Goal: Task Accomplishment & Management: Use online tool/utility

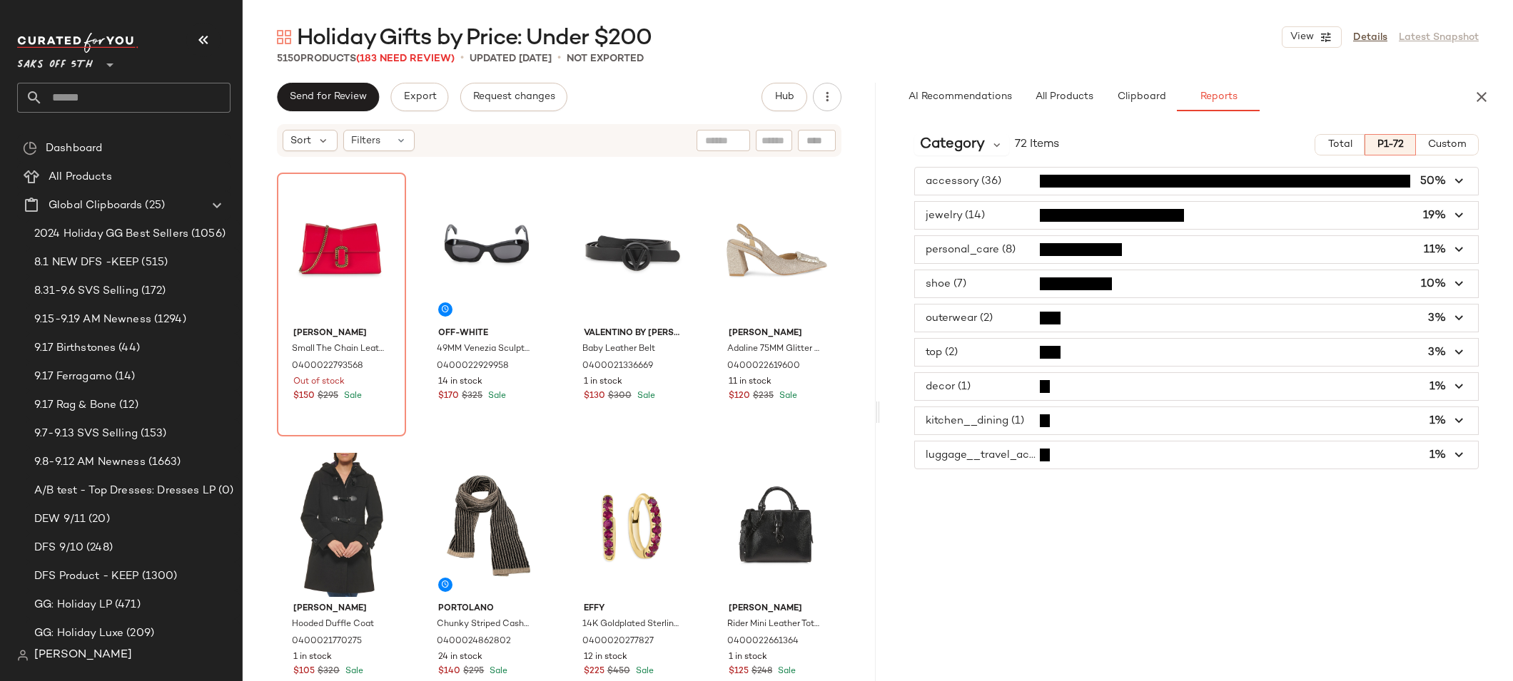
scroll to position [6335, 0]
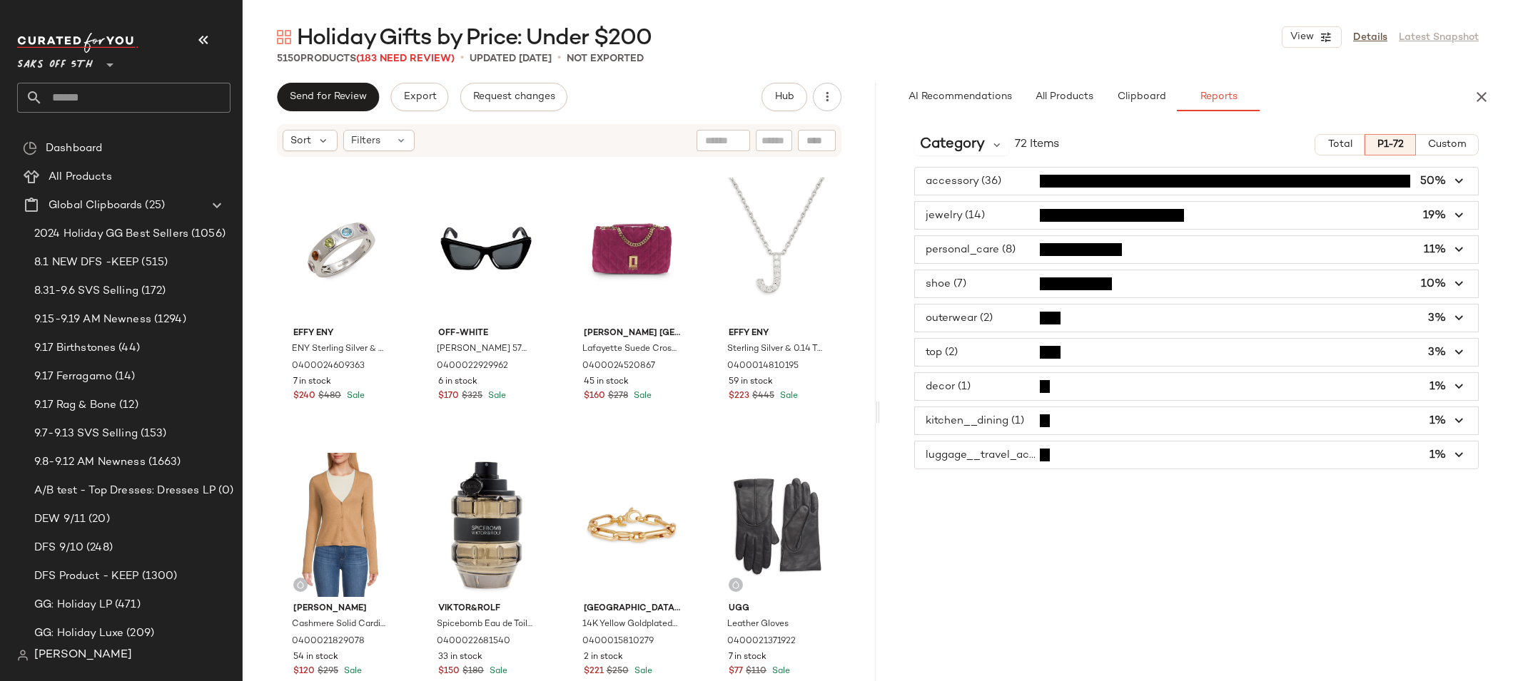
click at [94, 96] on input "text" at bounding box center [137, 98] width 188 height 30
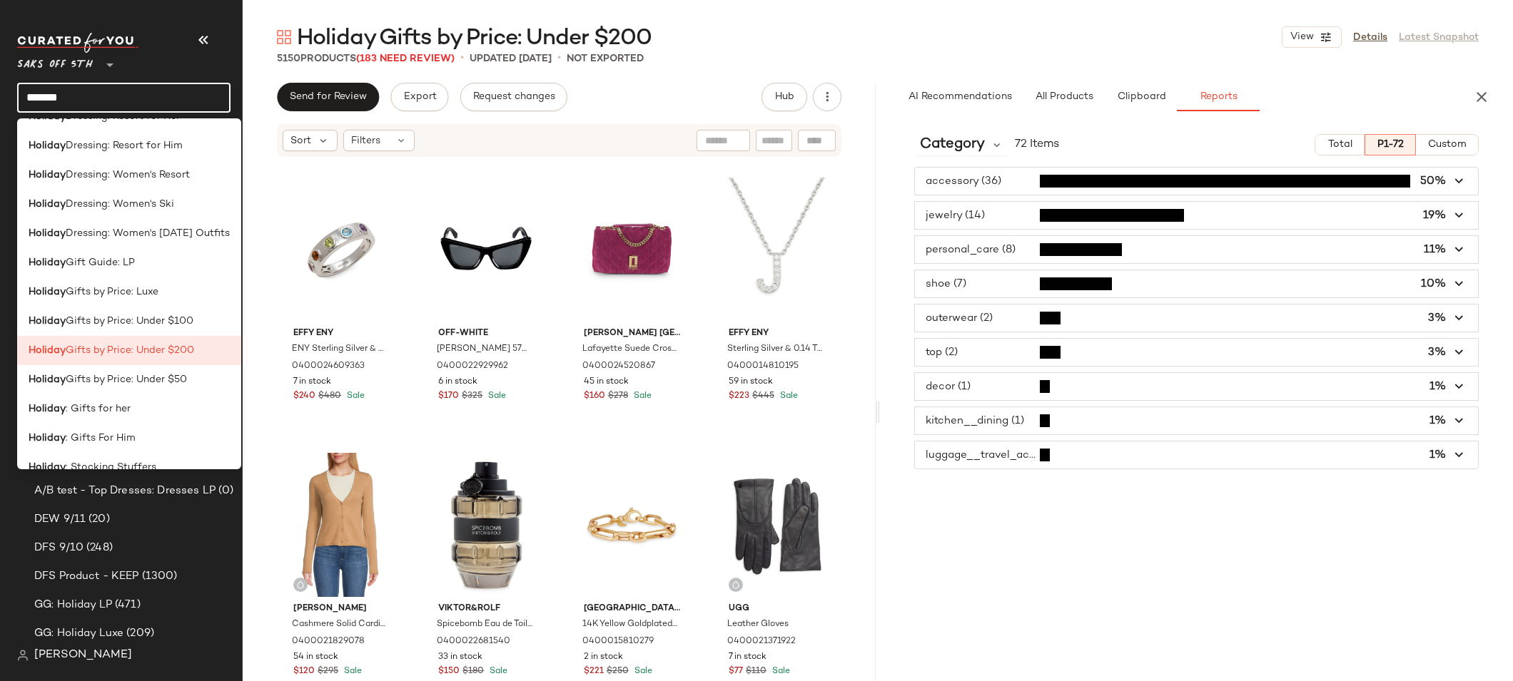
scroll to position [421, 0]
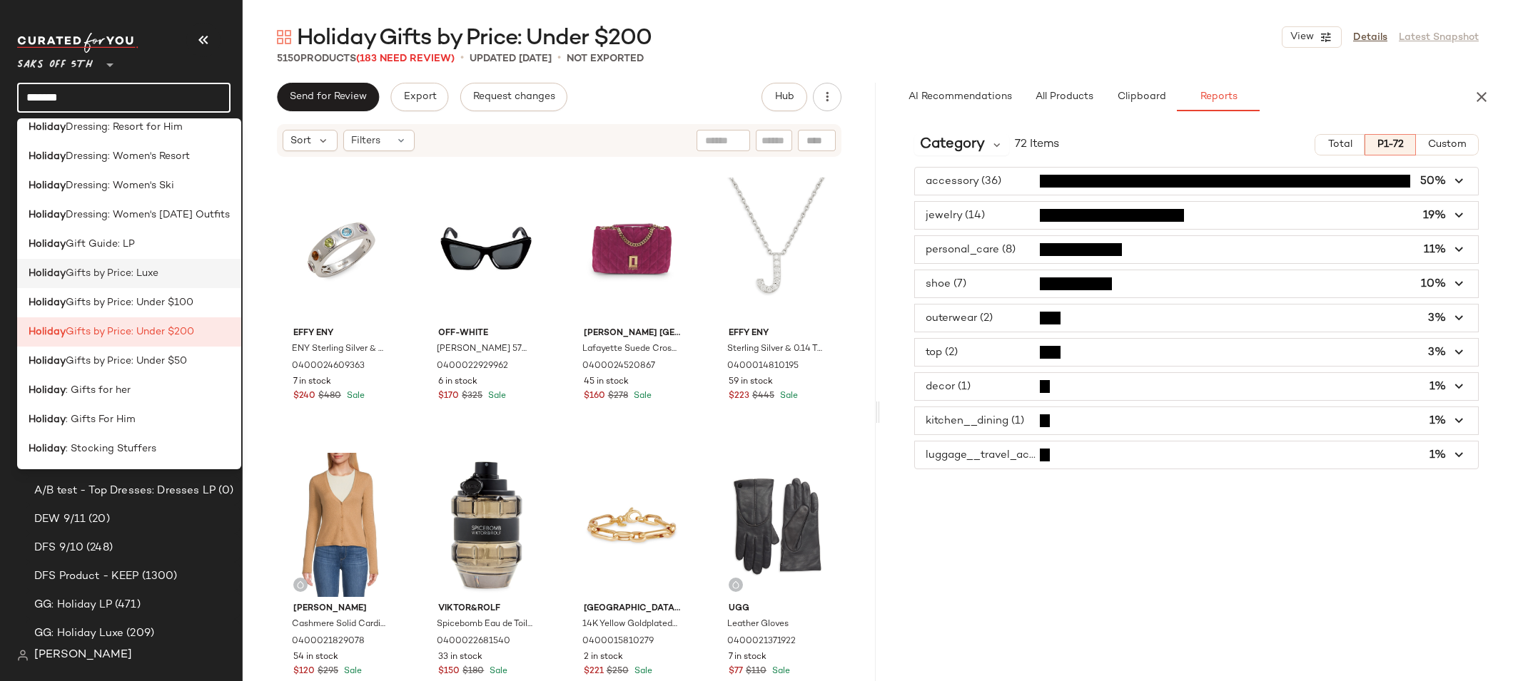
type input "*******"
click at [117, 270] on span "Gifts by Price: Luxe" at bounding box center [112, 273] width 93 height 15
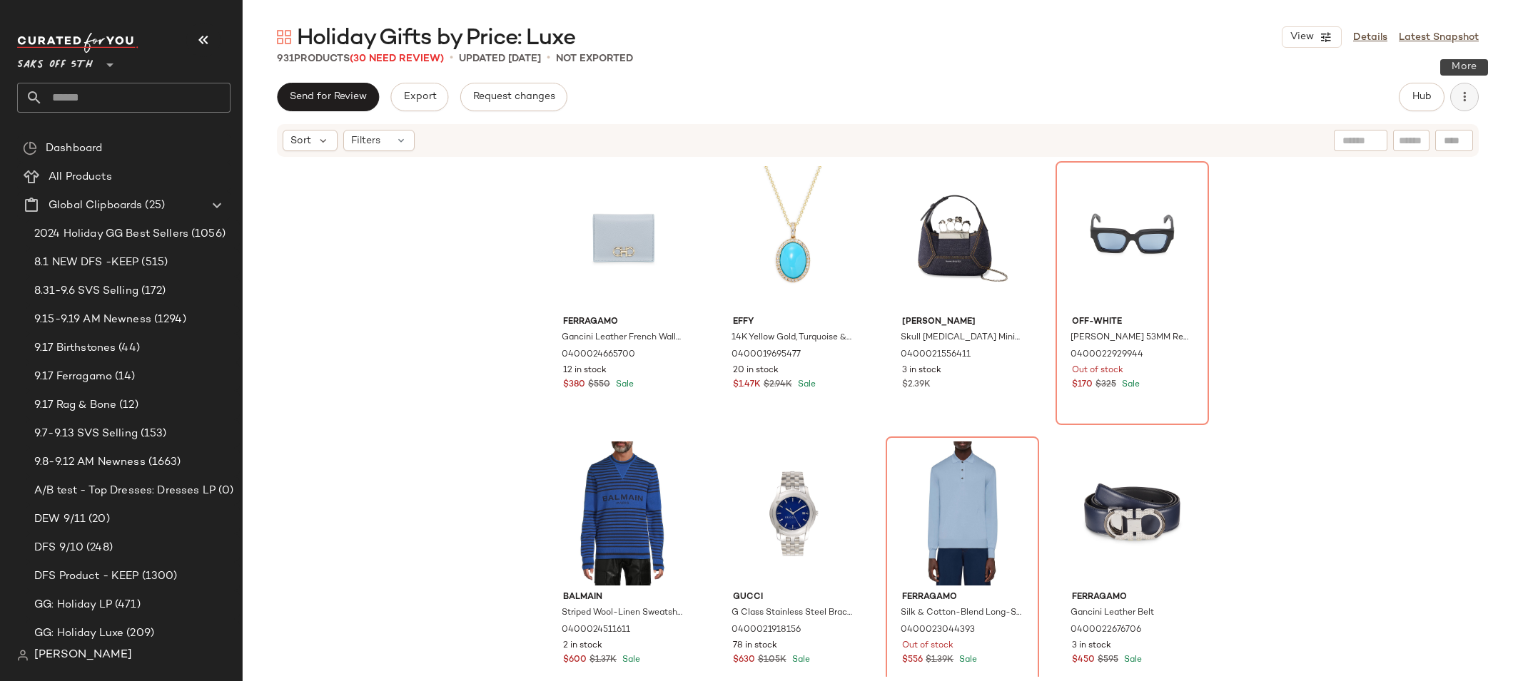
click at [950, 94] on icon "button" at bounding box center [1464, 97] width 14 height 14
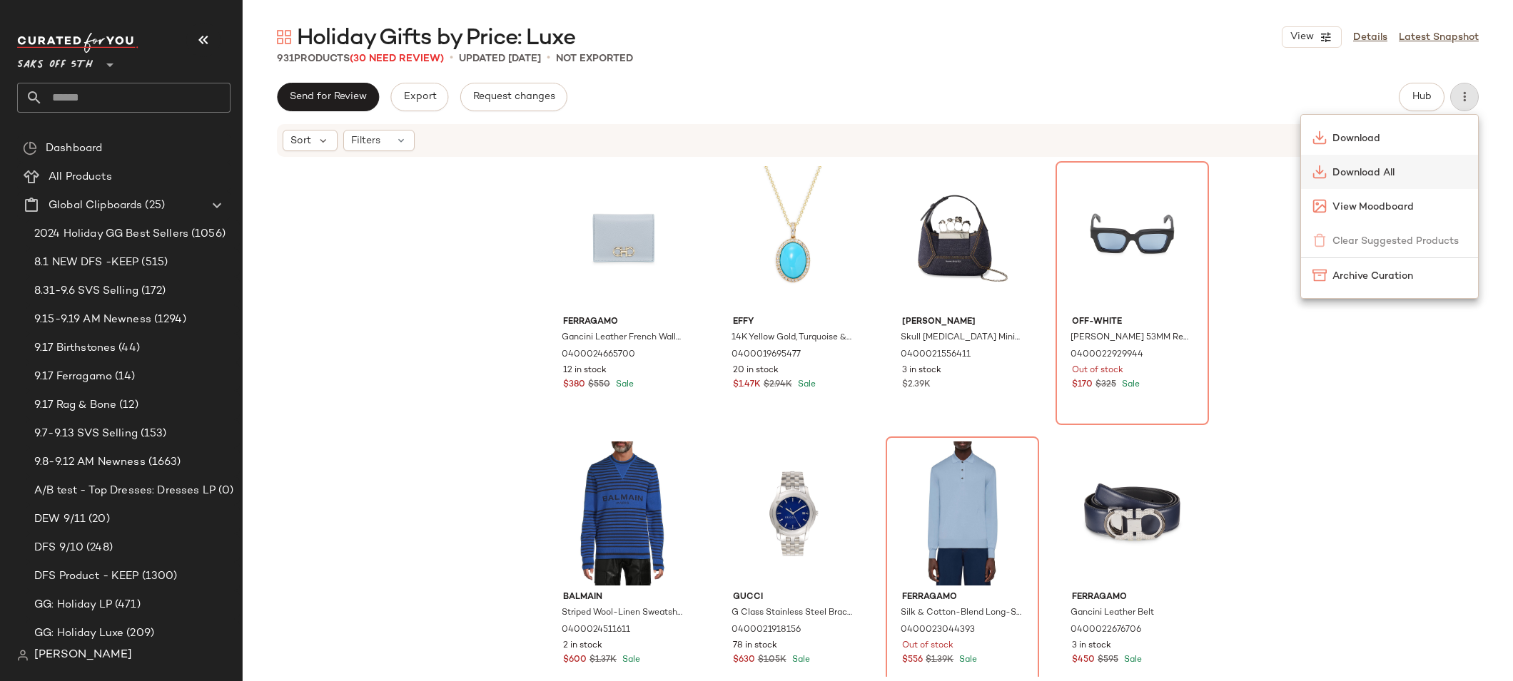
click at [950, 173] on span "Download All" at bounding box center [1399, 173] width 134 height 15
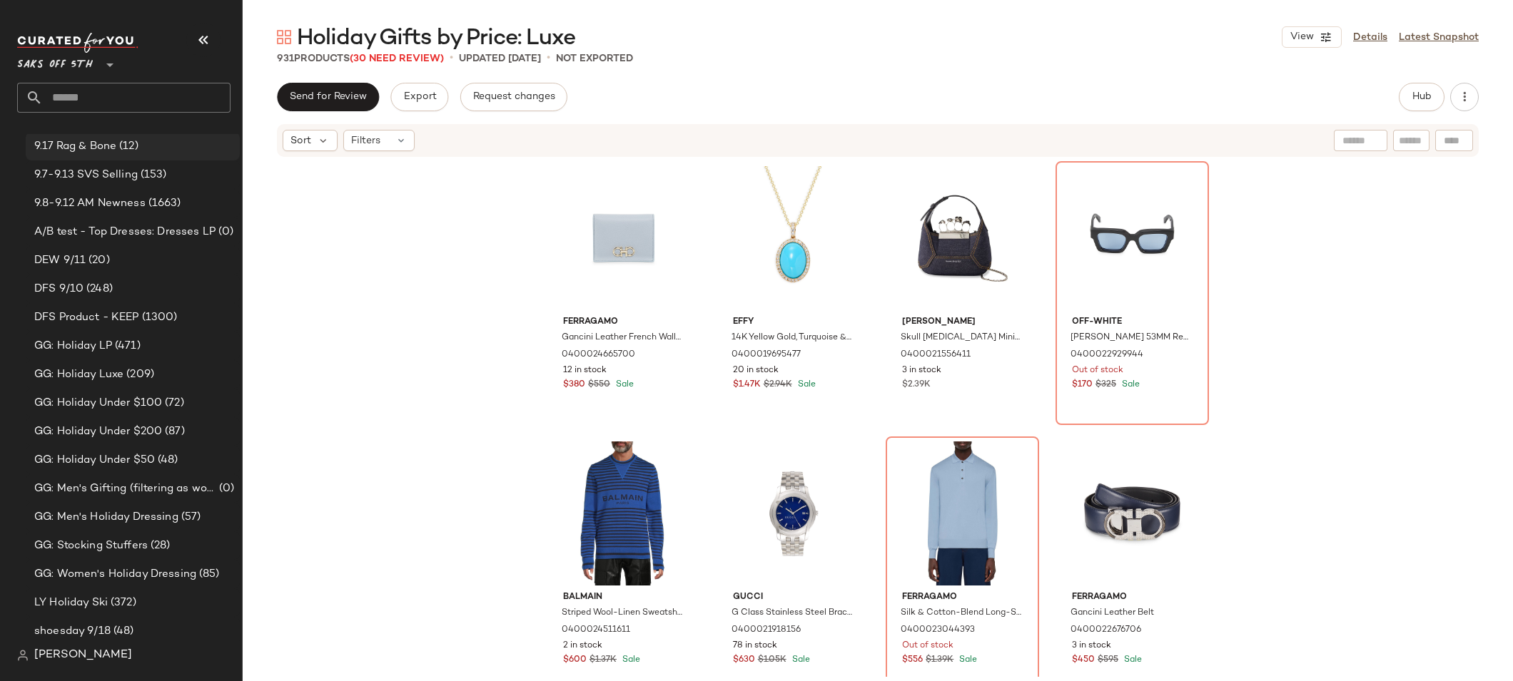
scroll to position [260, 0]
click at [131, 572] on span "GG: Women's Holiday Dressing" at bounding box center [115, 574] width 162 height 16
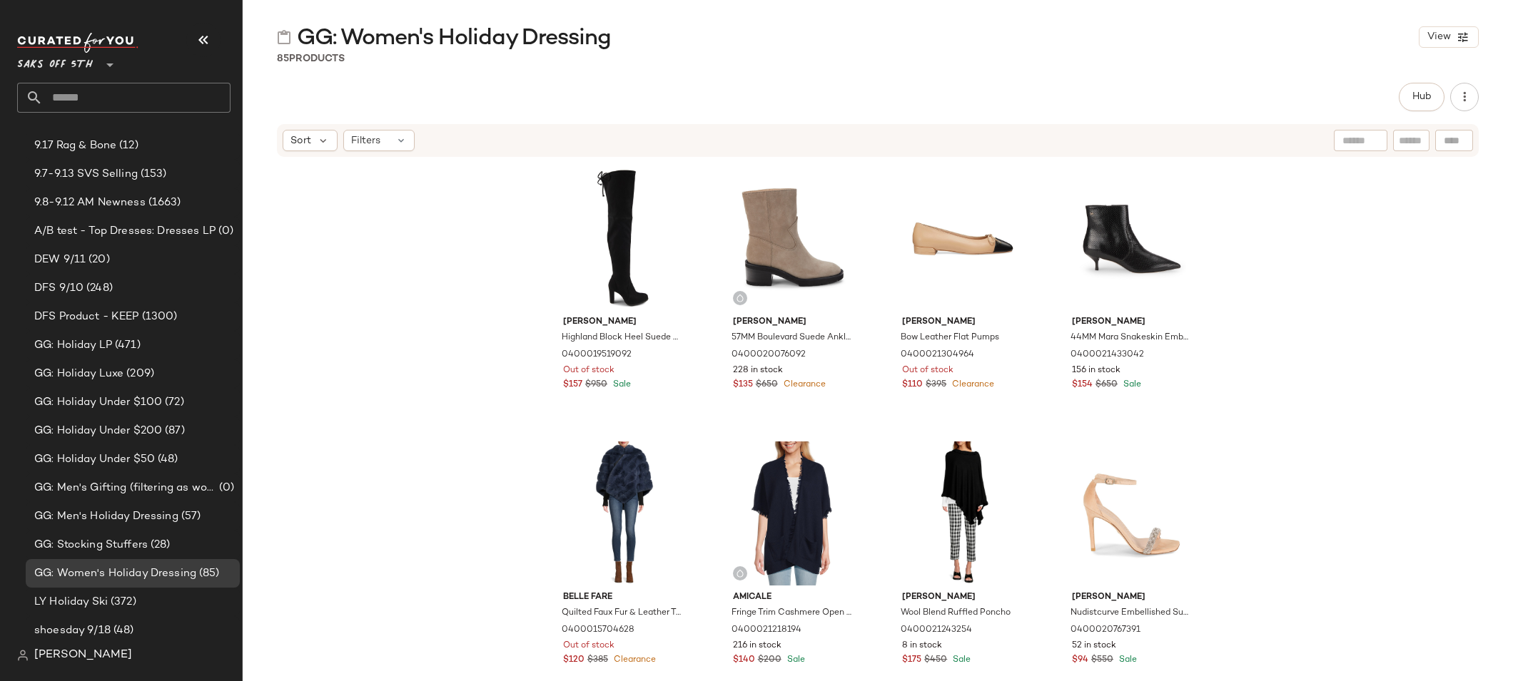
click at [497, 283] on div "Stuart Weitzman Highland Block Heel Suede Over The Knee Boots 0400019519092 Out…" at bounding box center [878, 417] width 1270 height 519
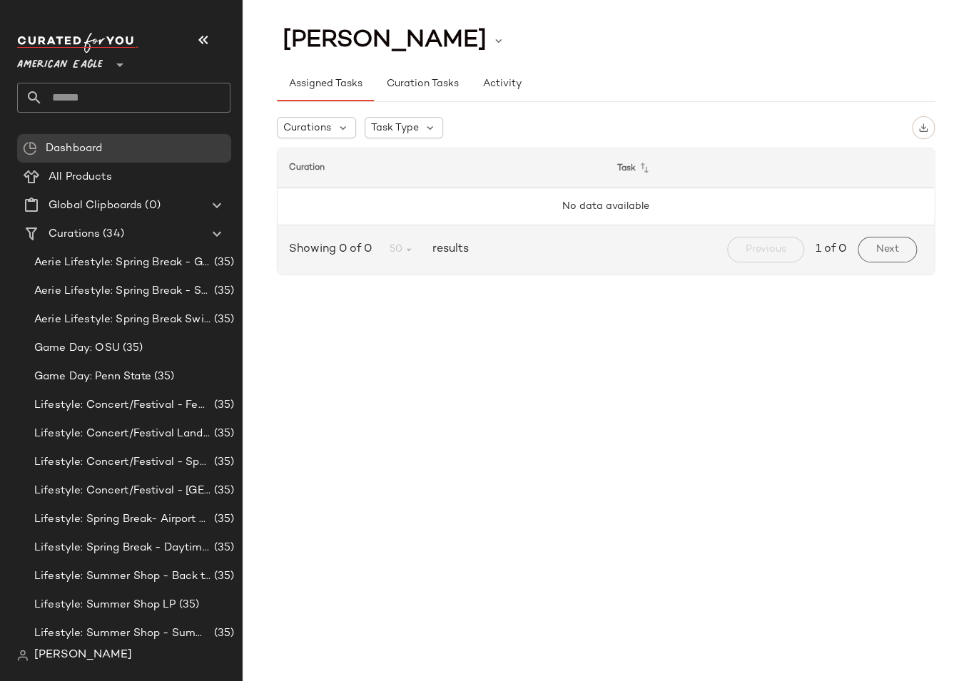
click at [676, 350] on div "CHANELLE LEADLEY Assigned Tasks Curation Tasks Activity Curations Task Type Cur…" at bounding box center [606, 352] width 726 height 659
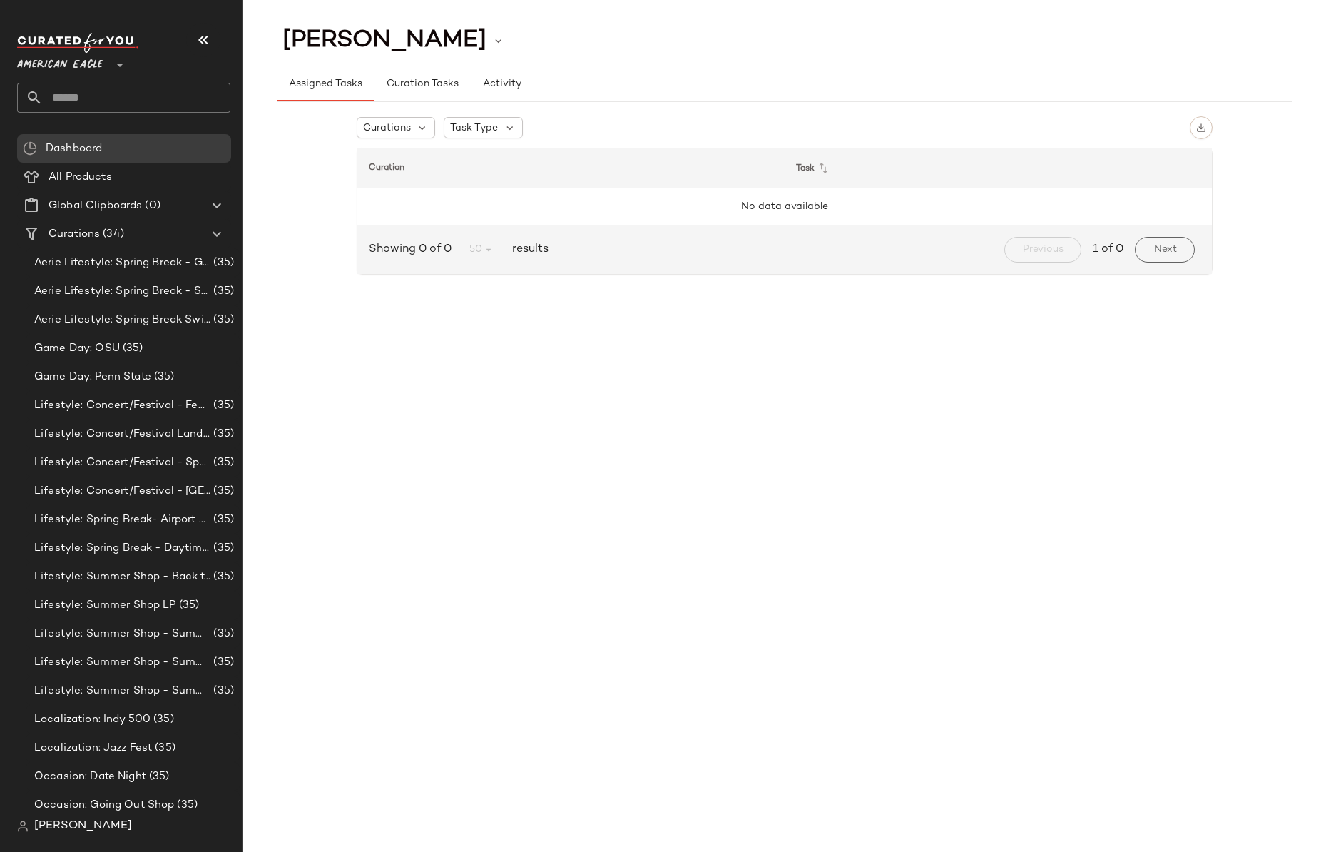
click at [68, 61] on span "American Eagle" at bounding box center [60, 62] width 86 height 26
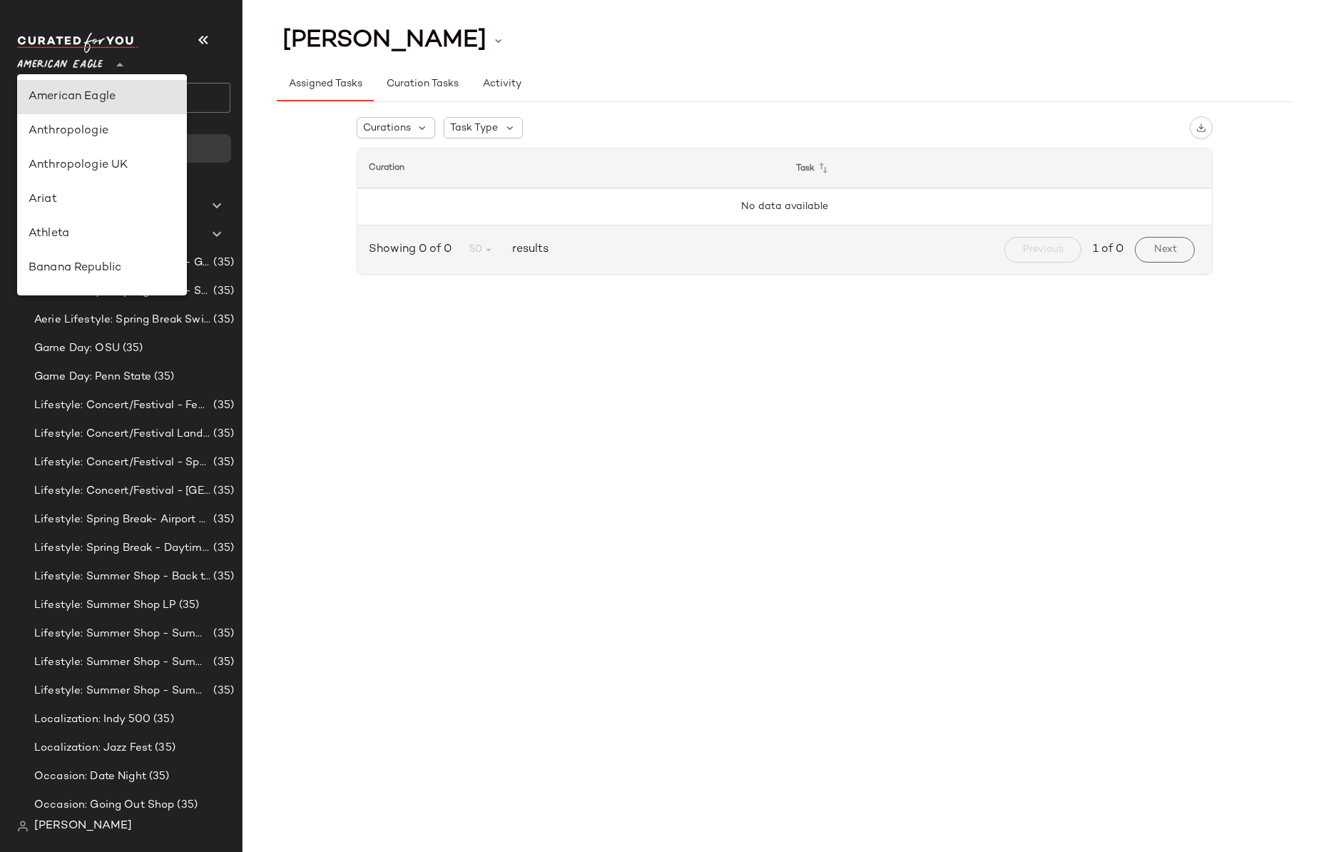
type input "**"
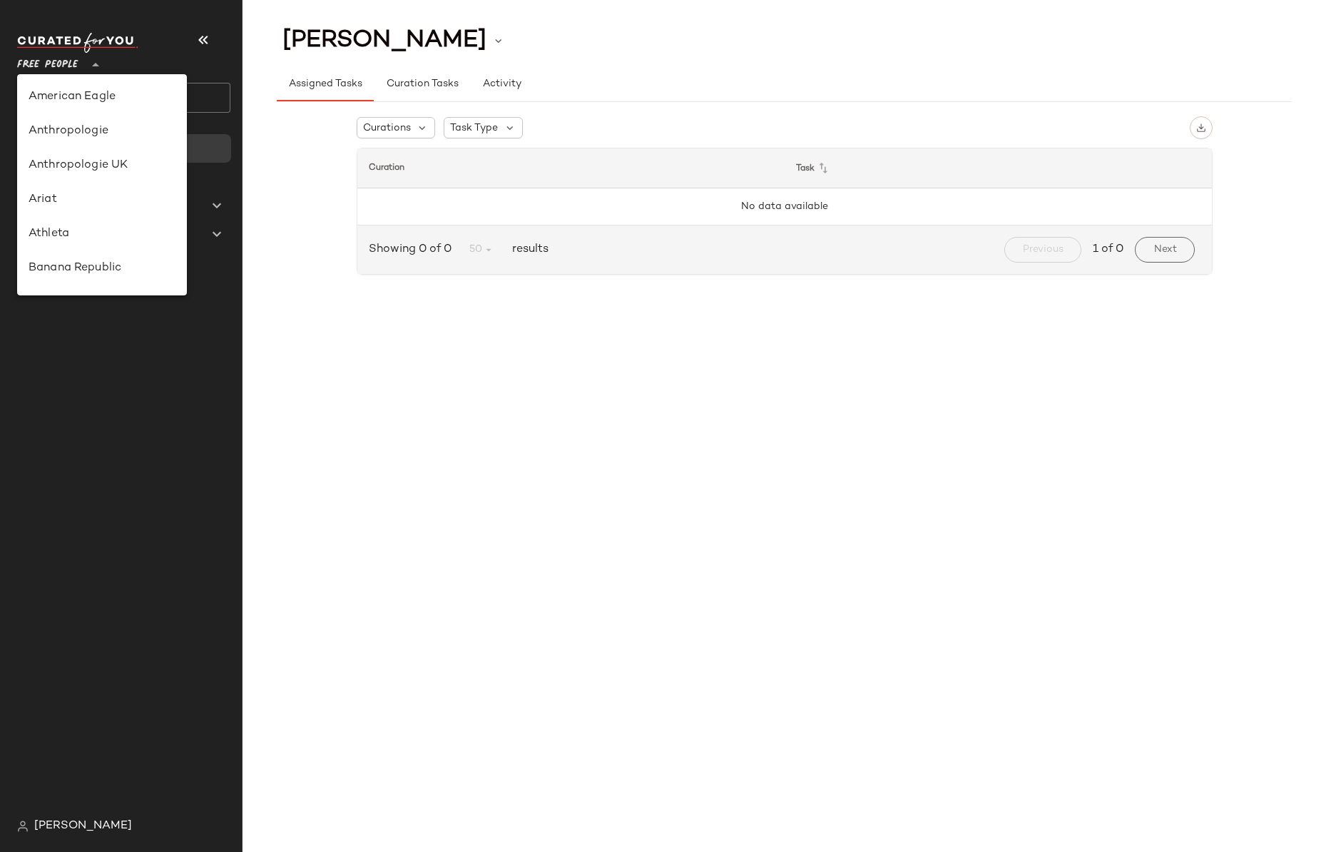
scroll to position [220, 0]
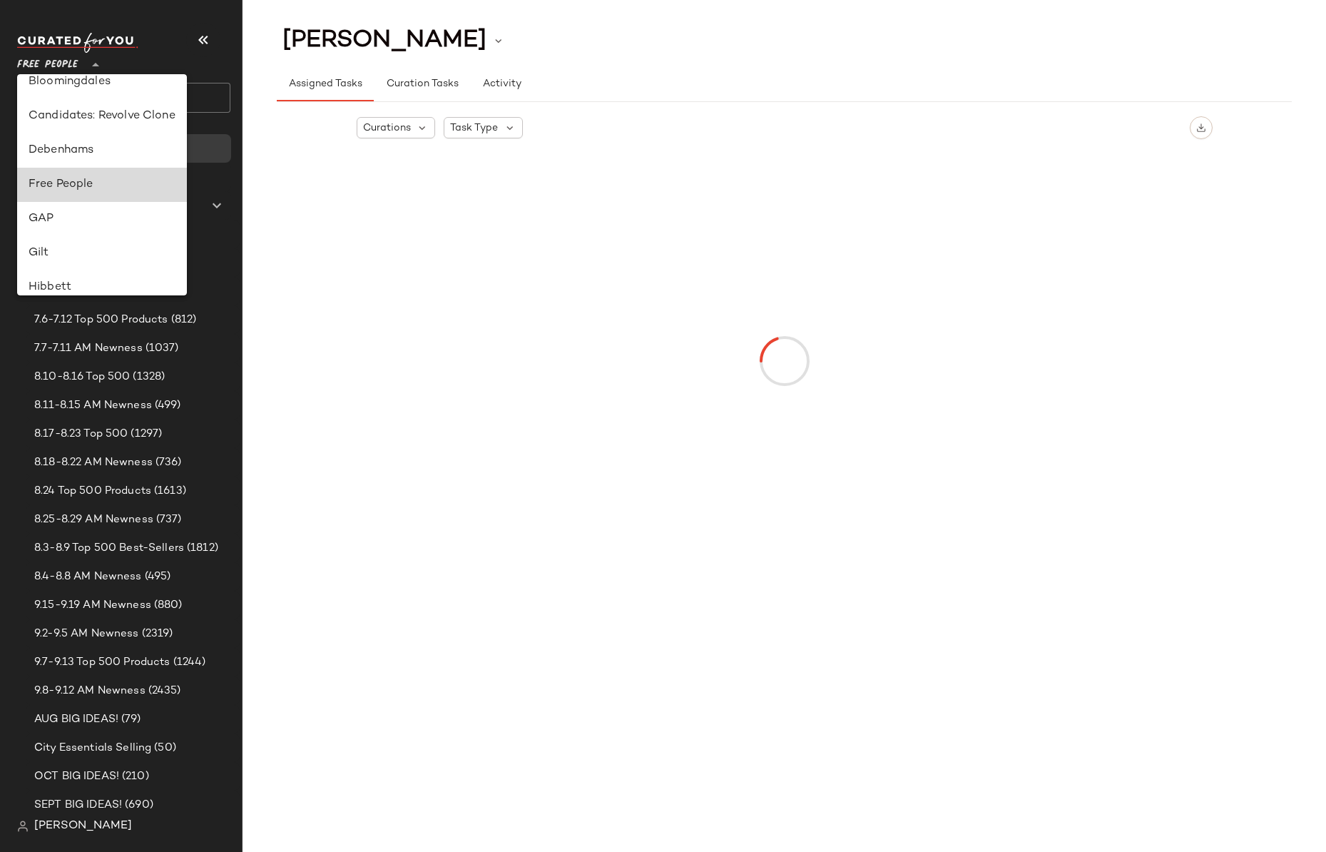
click at [76, 182] on div "Free People" at bounding box center [102, 184] width 147 height 17
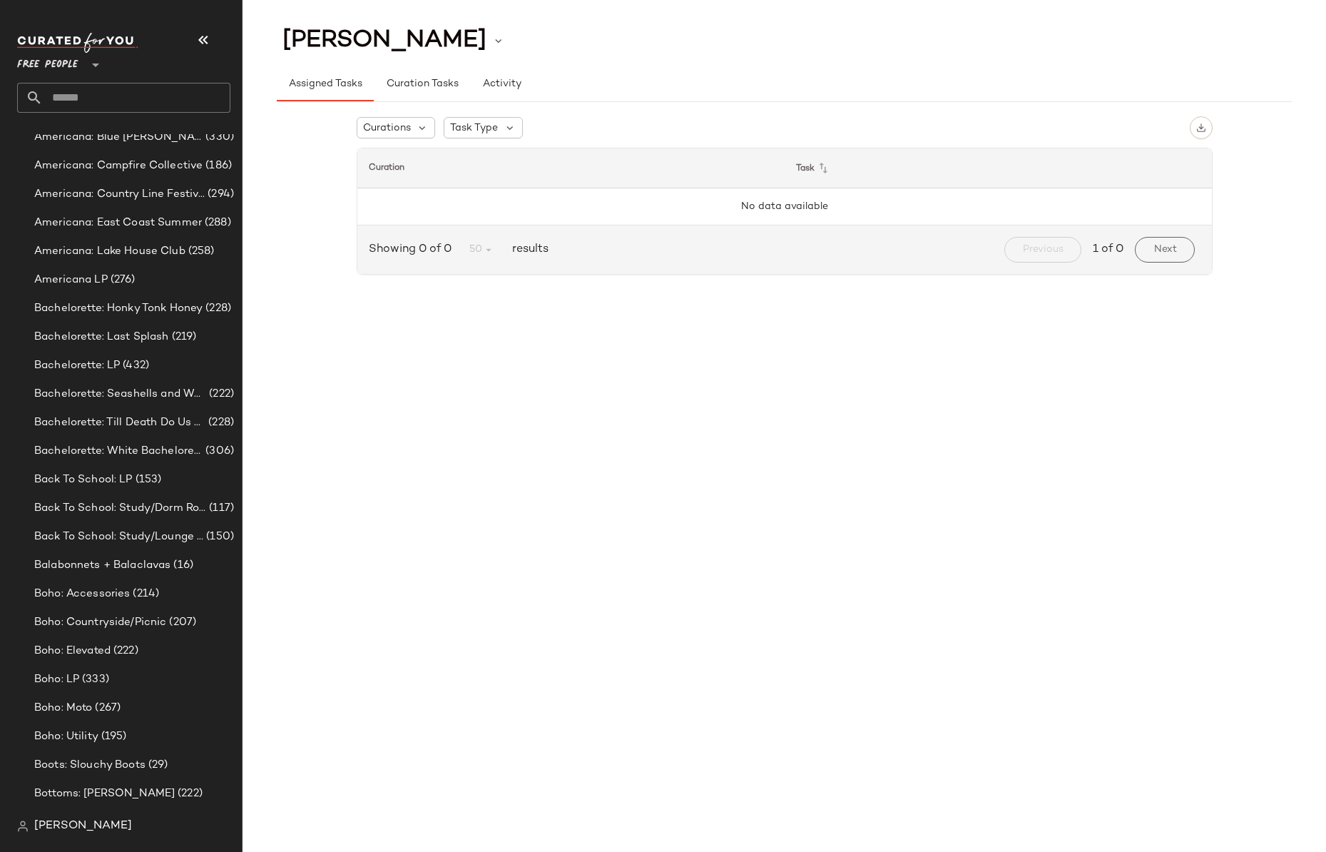
scroll to position [230, 0]
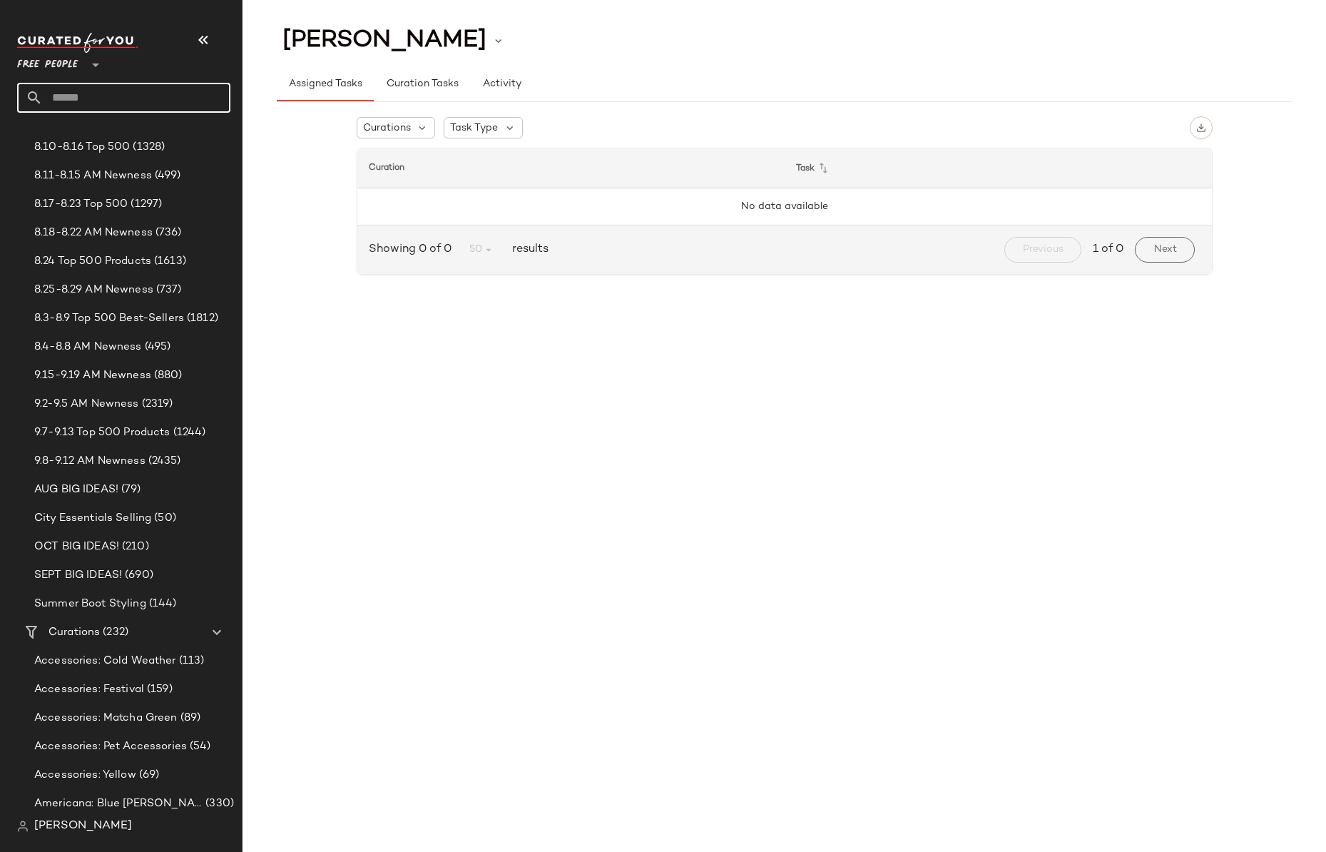
click at [100, 95] on input "text" at bounding box center [137, 98] width 188 height 30
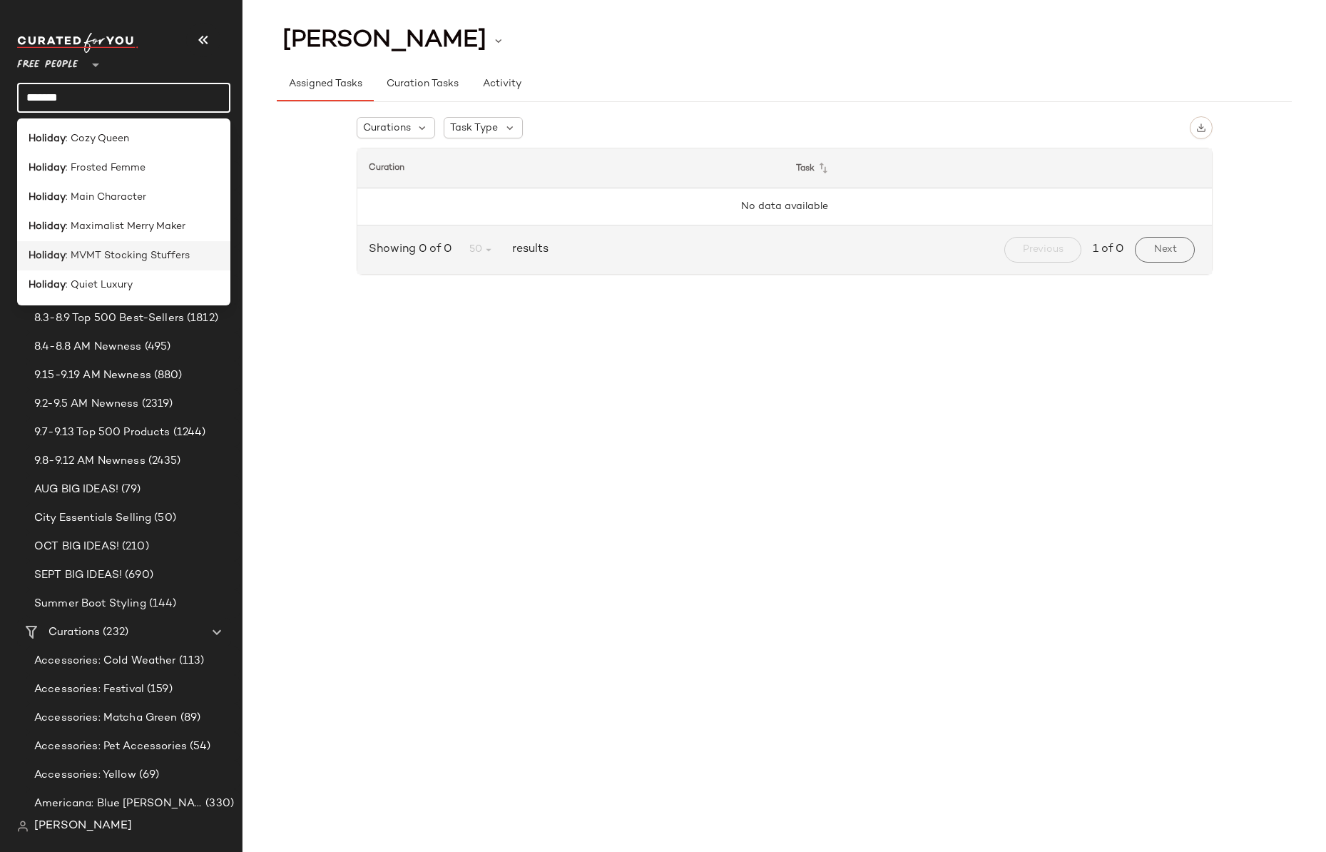
type input "*******"
click at [127, 256] on span ": MVMT Stocking Stuffers" at bounding box center [128, 255] width 124 height 15
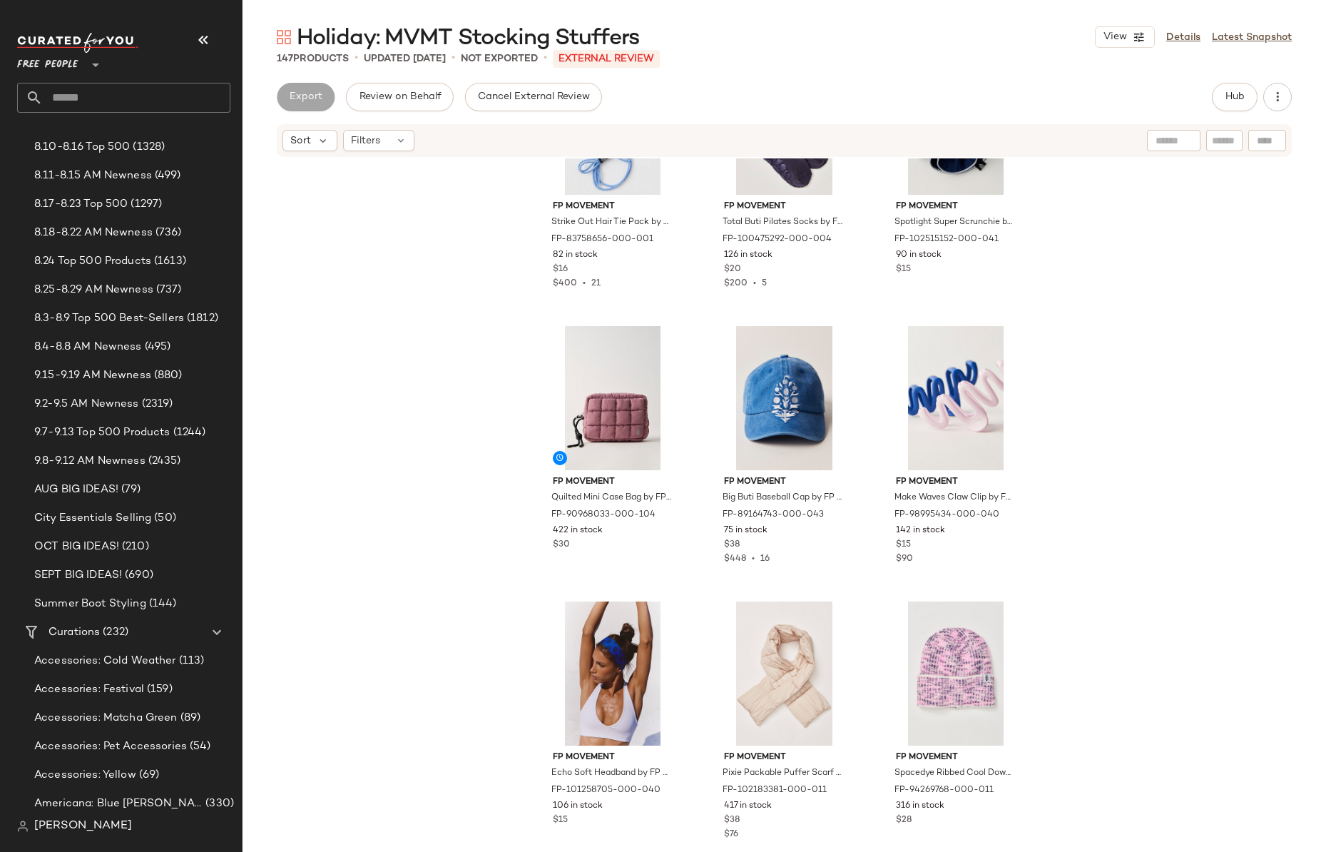
scroll to position [7430, 0]
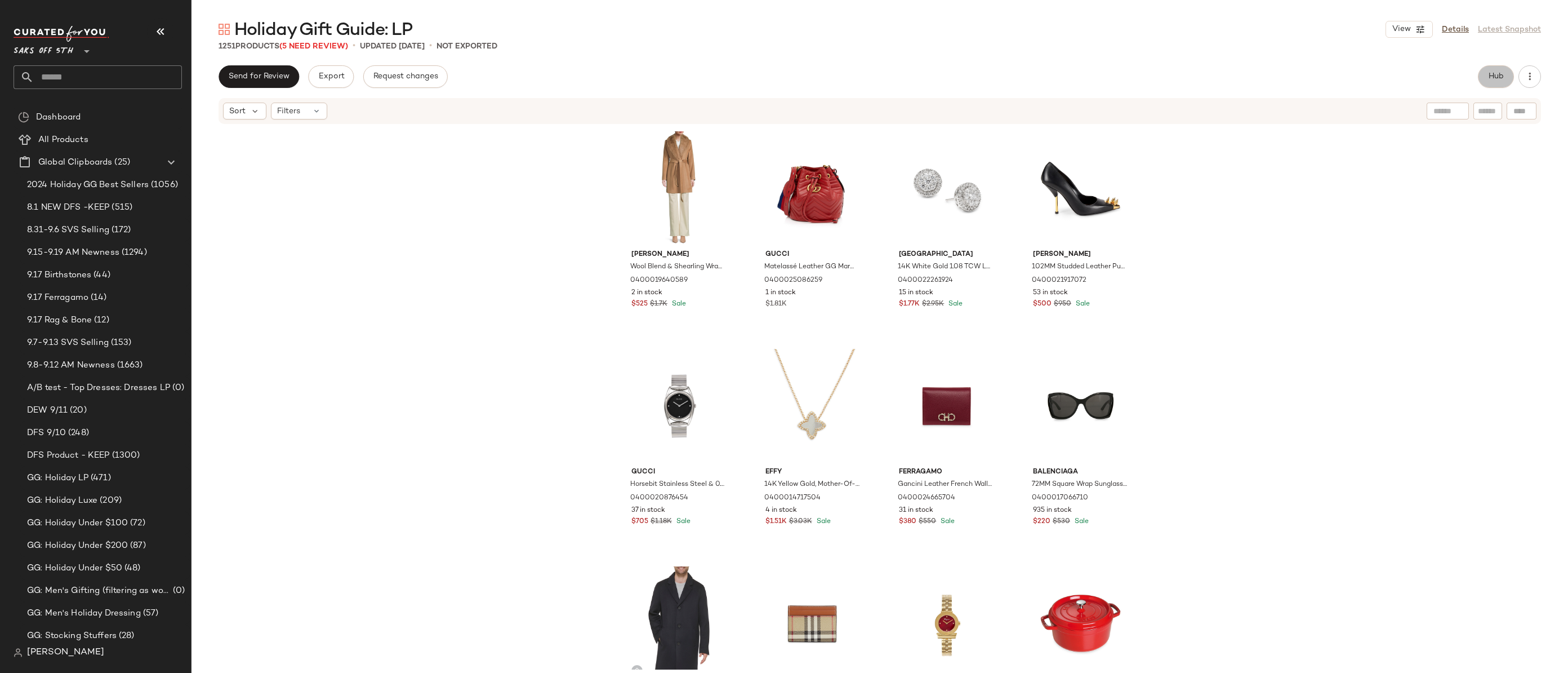
click at [1254, 80] on span "Hub" at bounding box center [1496, 76] width 16 height 9
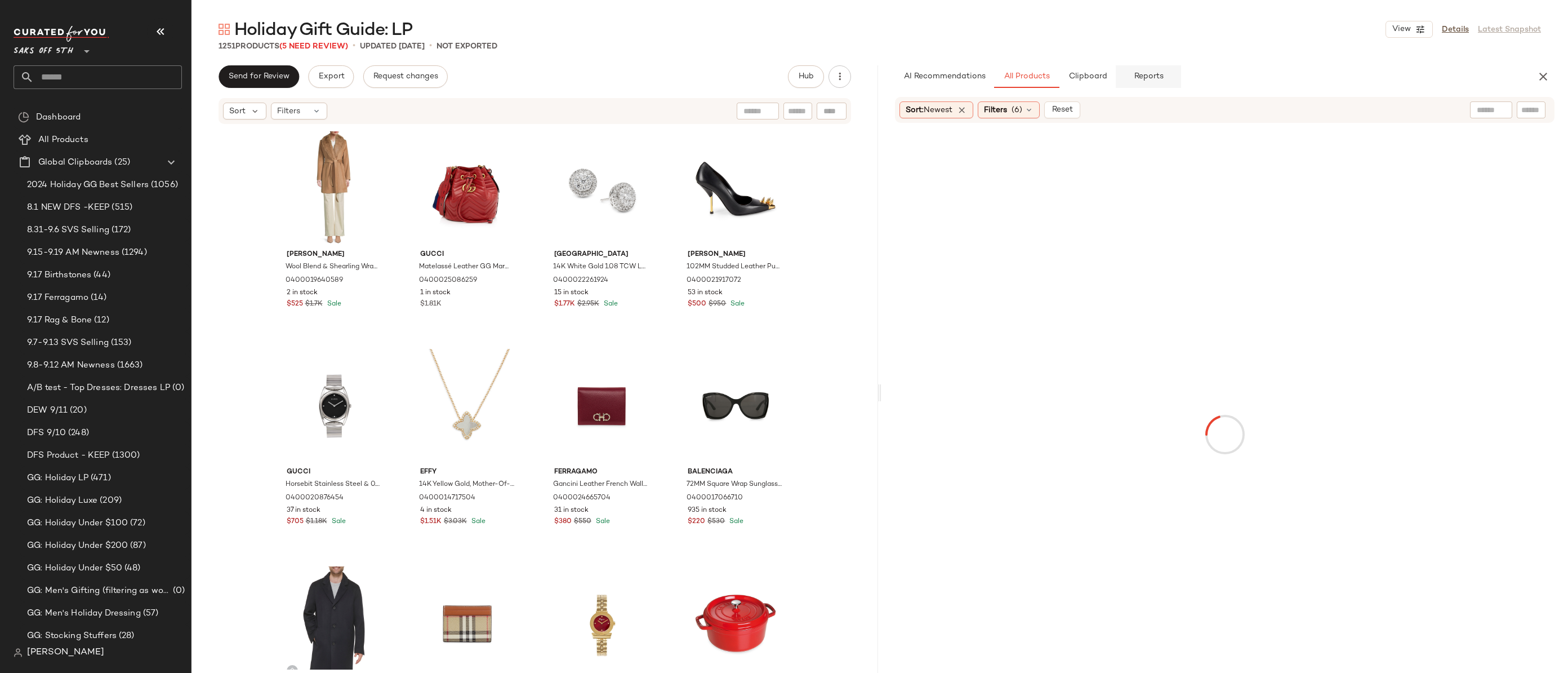
click at [1150, 76] on span "Reports" at bounding box center [1149, 76] width 30 height 9
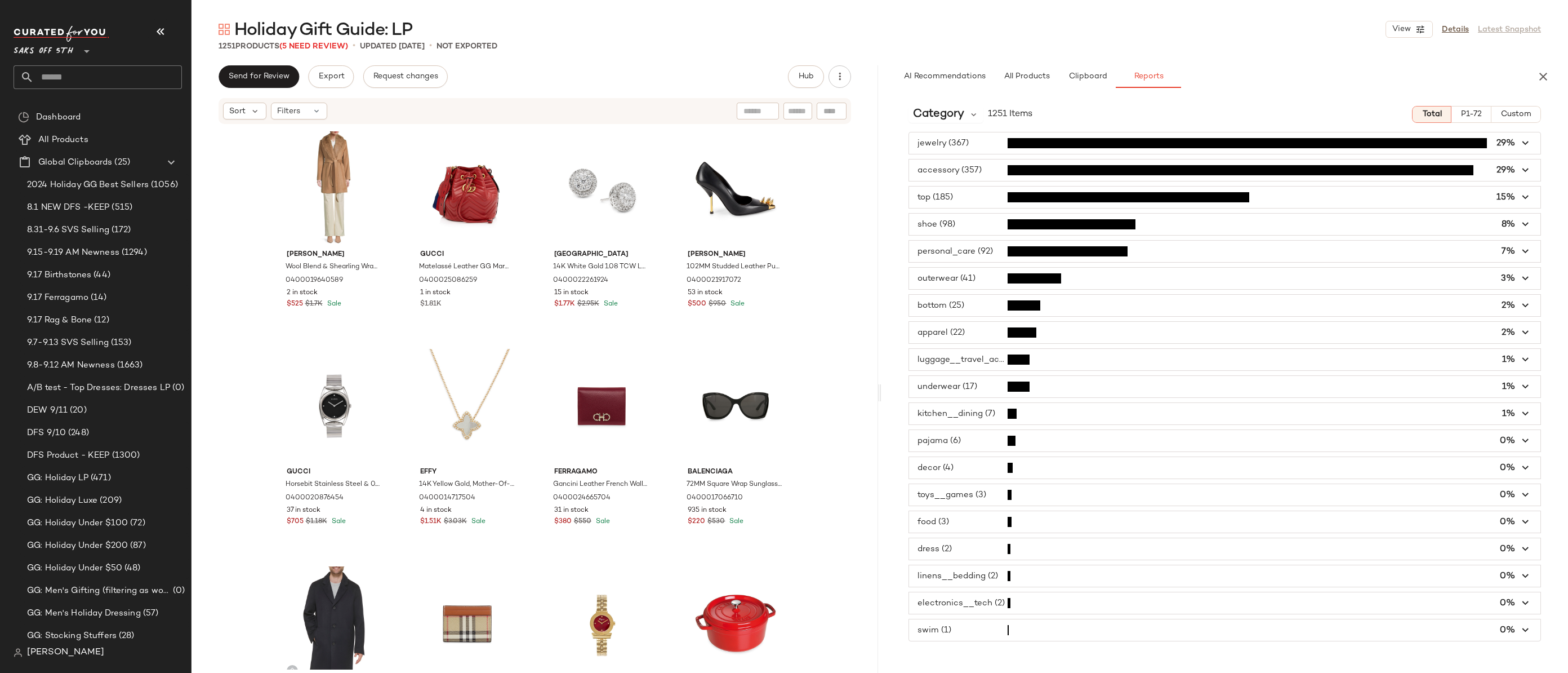
click at [1254, 171] on span "button" at bounding box center [1225, 170] width 632 height 21
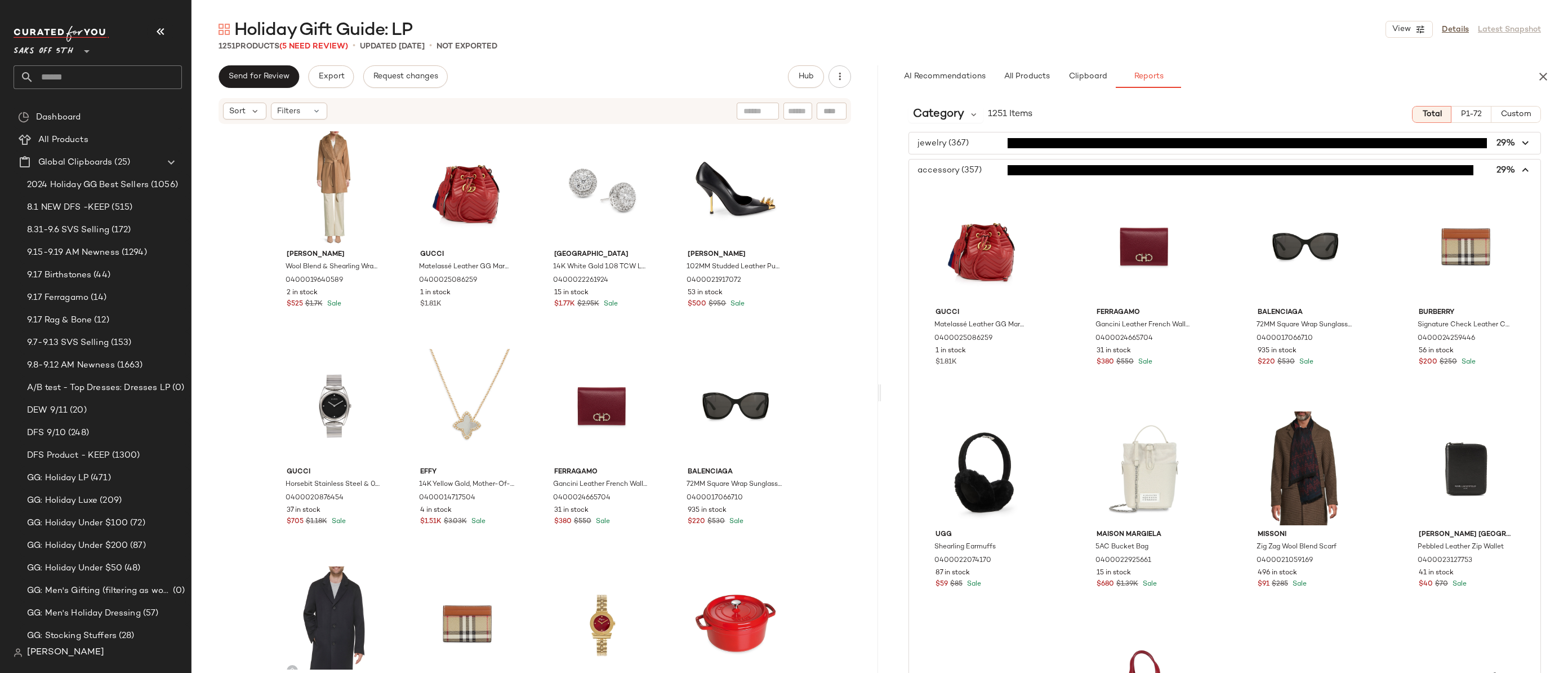
click at [1254, 171] on icon "button" at bounding box center [1526, 171] width 13 height 13
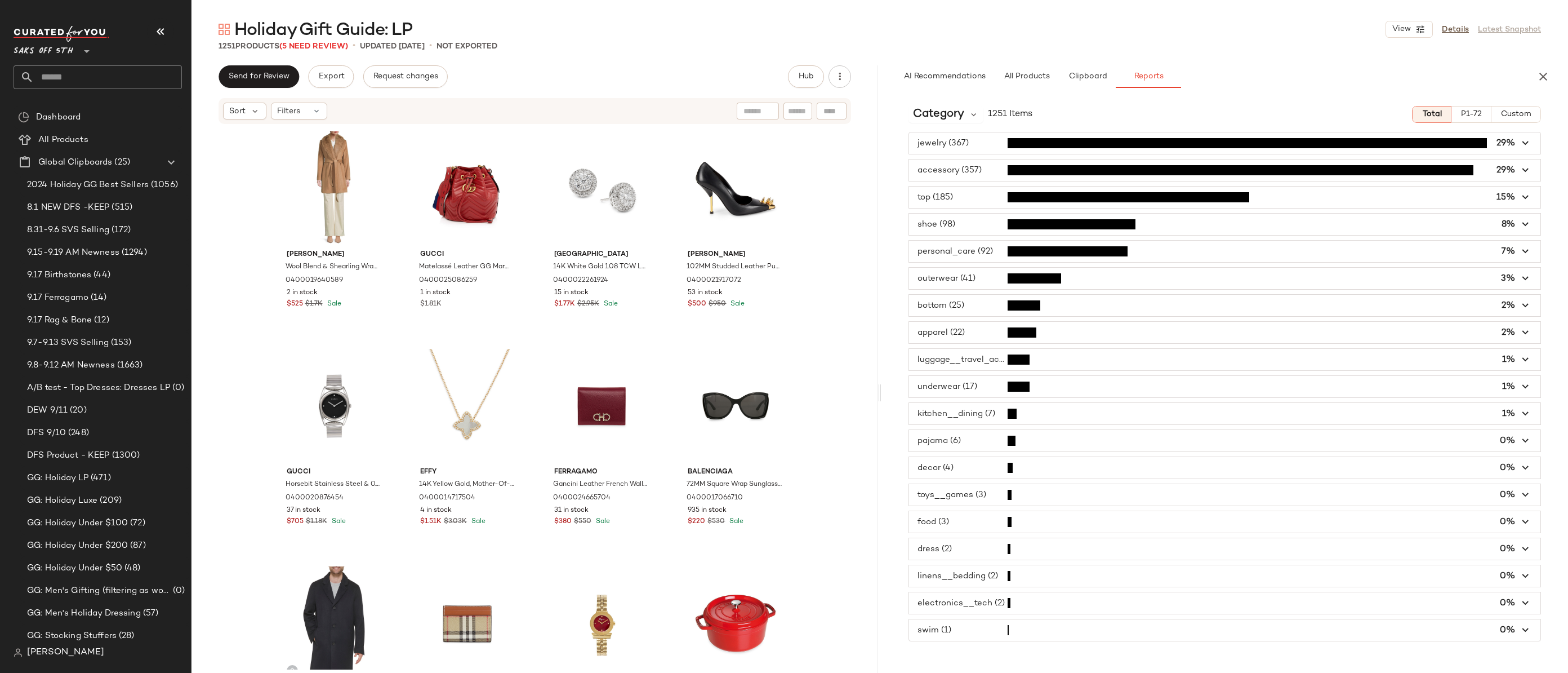
click at [1254, 199] on icon "button" at bounding box center [1526, 197] width 13 height 13
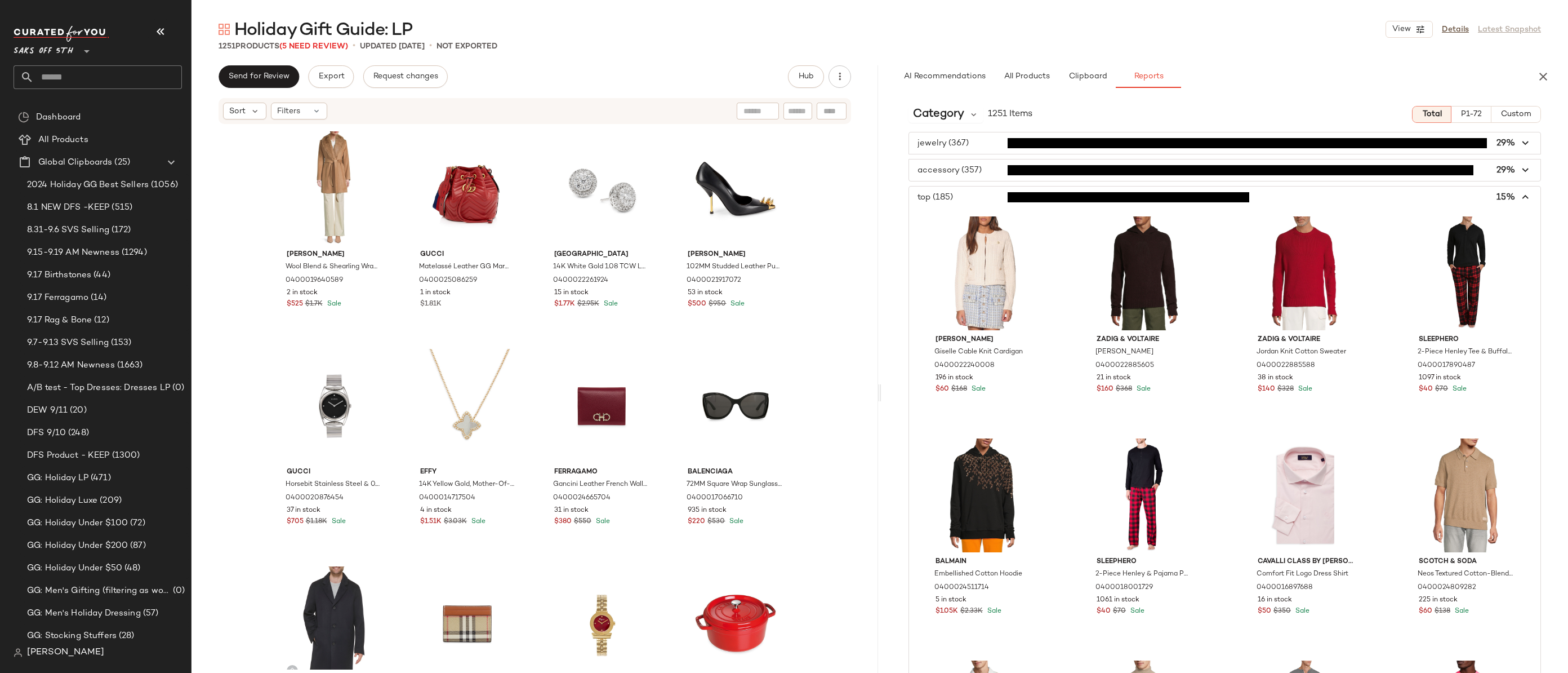
click at [1254, 195] on icon "button" at bounding box center [1526, 197] width 13 height 13
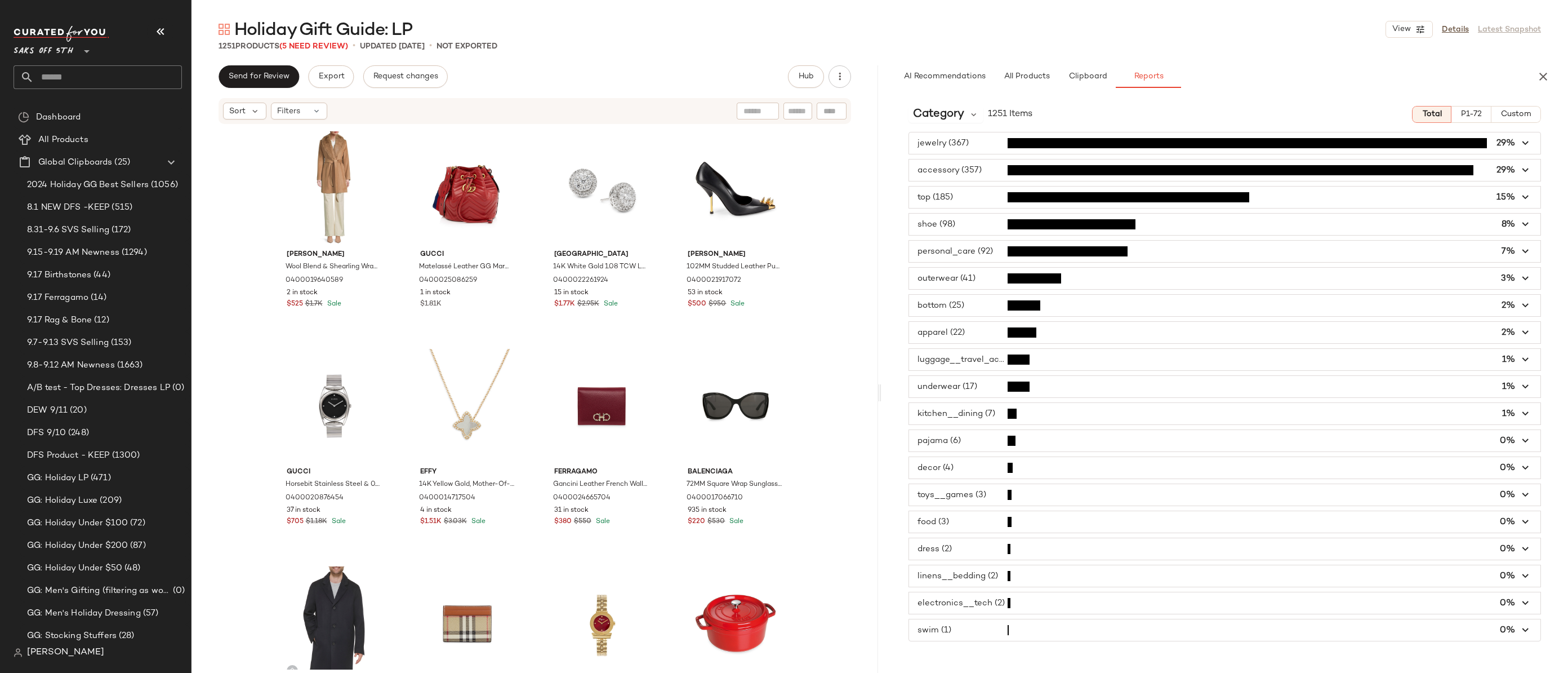
click at [1254, 444] on icon "button" at bounding box center [1526, 441] width 13 height 13
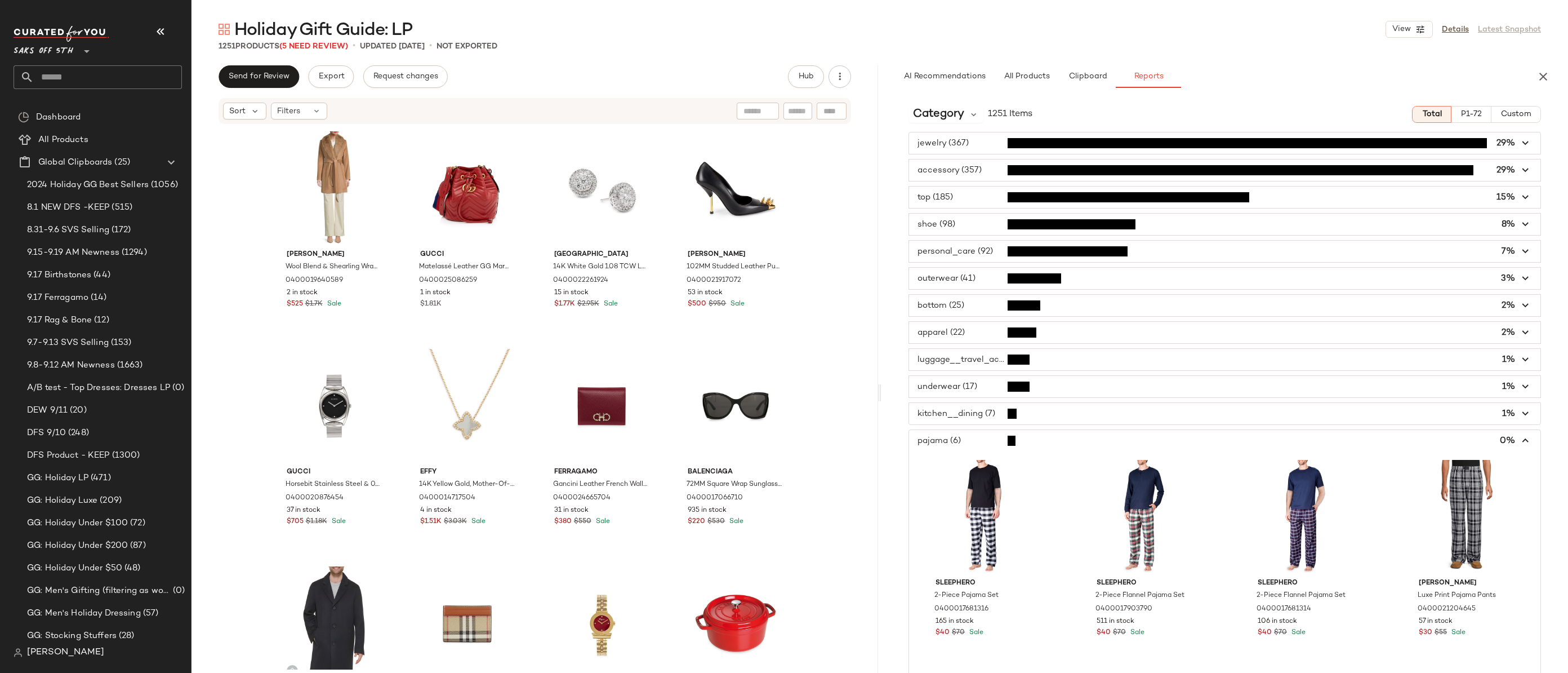
click at [1254, 440] on icon "button" at bounding box center [1526, 441] width 13 height 13
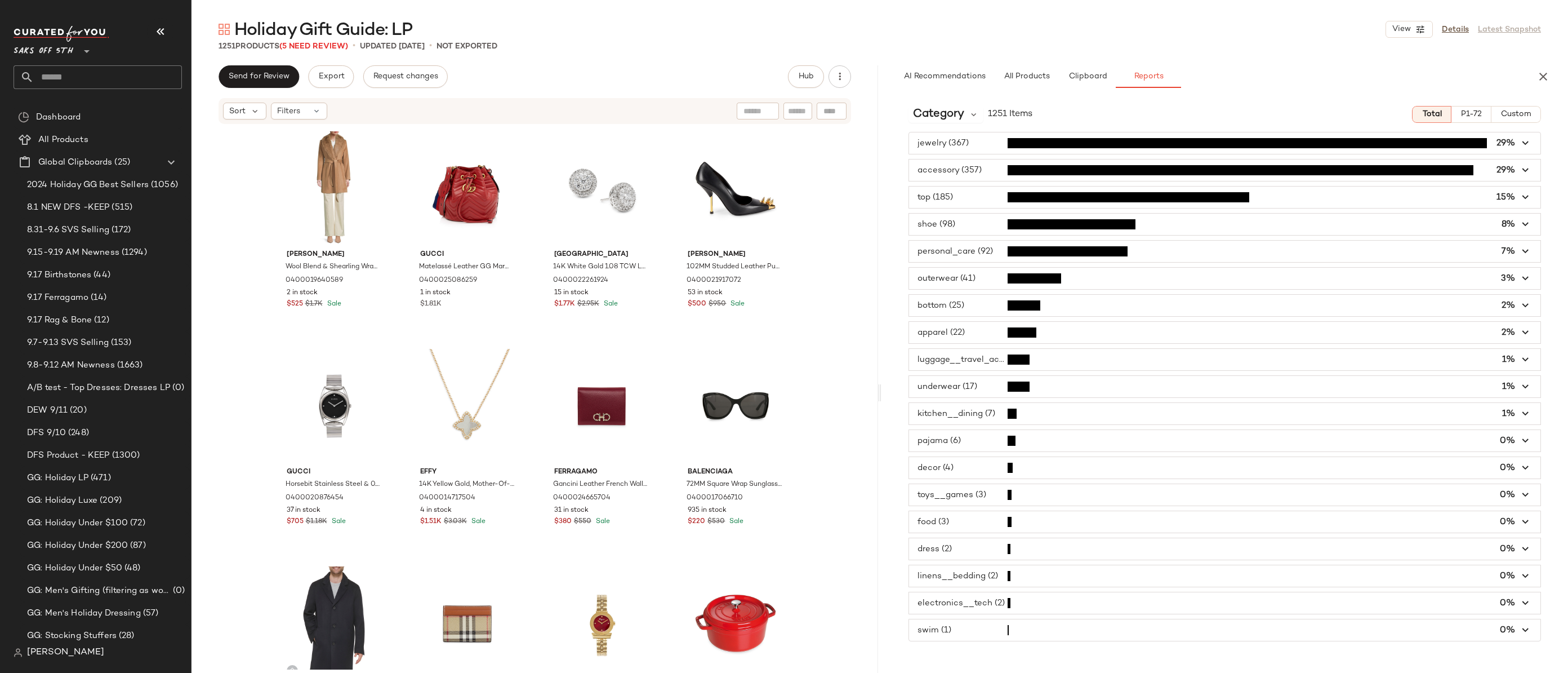
click at [1222, 250] on span "button" at bounding box center [1225, 251] width 632 height 21
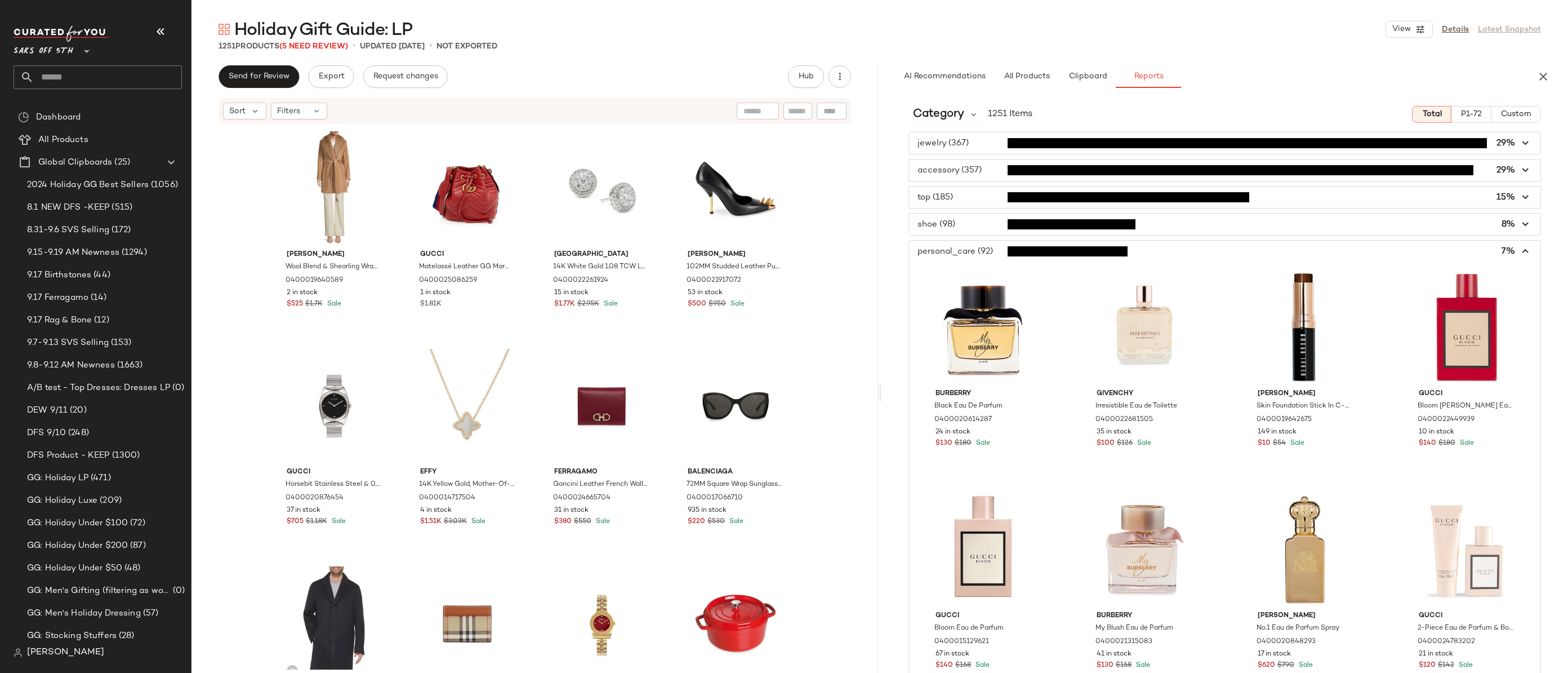
click at [1222, 250] on span "button" at bounding box center [1225, 251] width 632 height 21
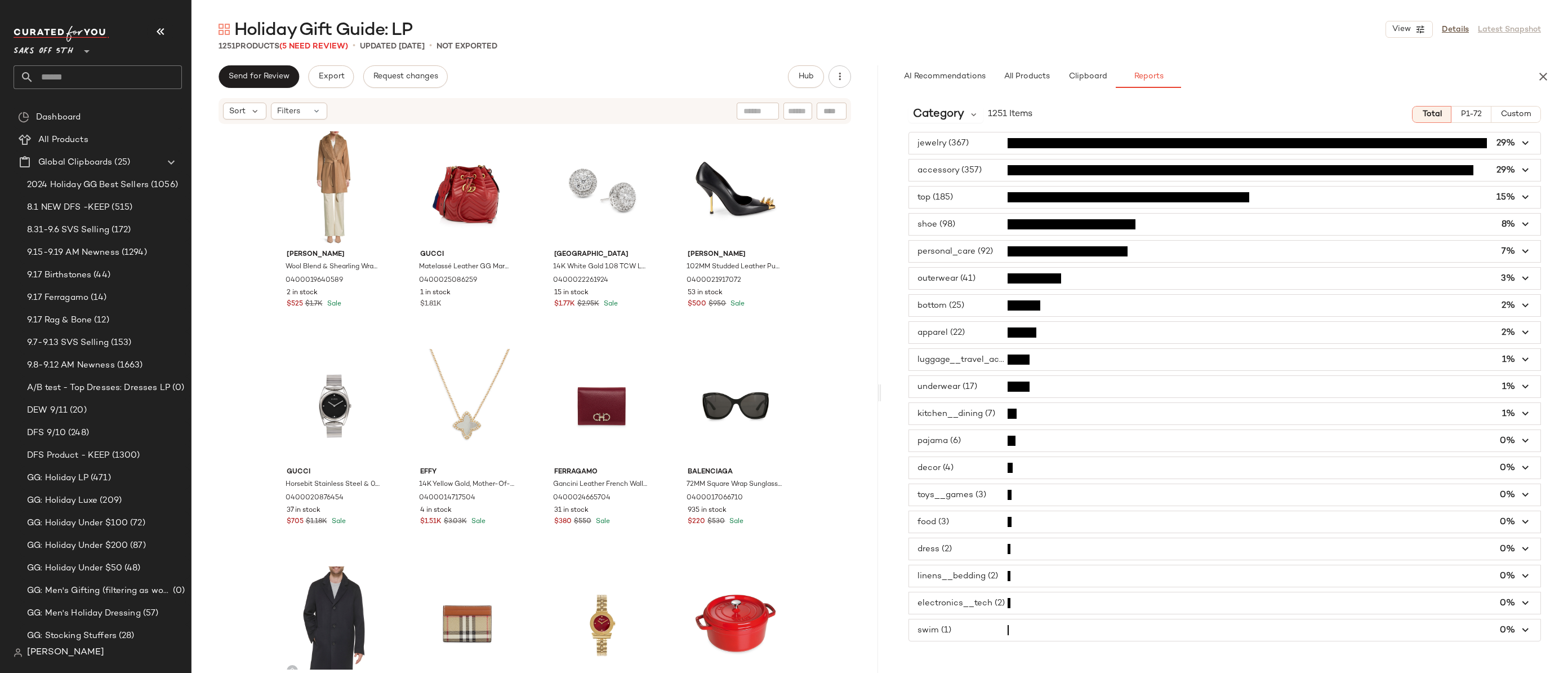
click at [980, 230] on span "button" at bounding box center [1225, 224] width 632 height 21
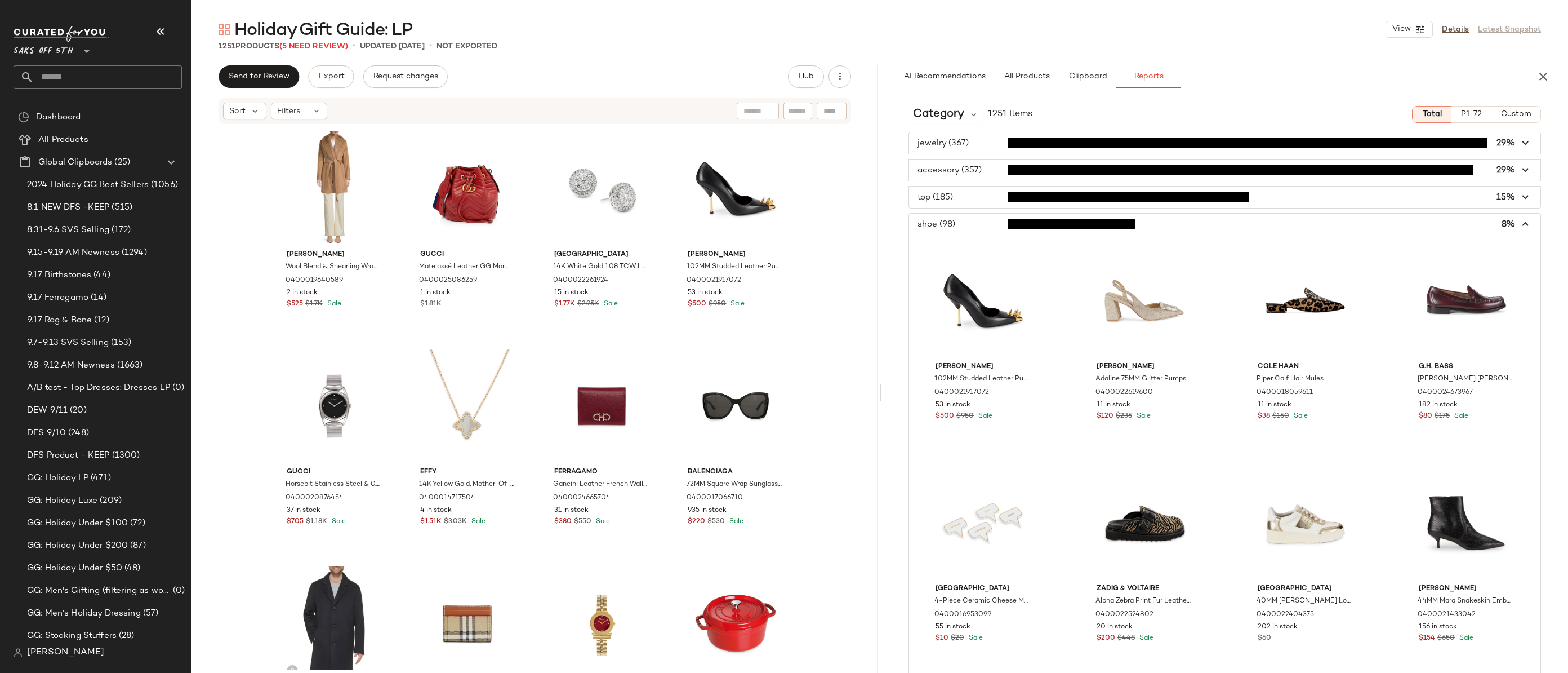
click at [1254, 221] on icon "button" at bounding box center [1526, 224] width 13 height 13
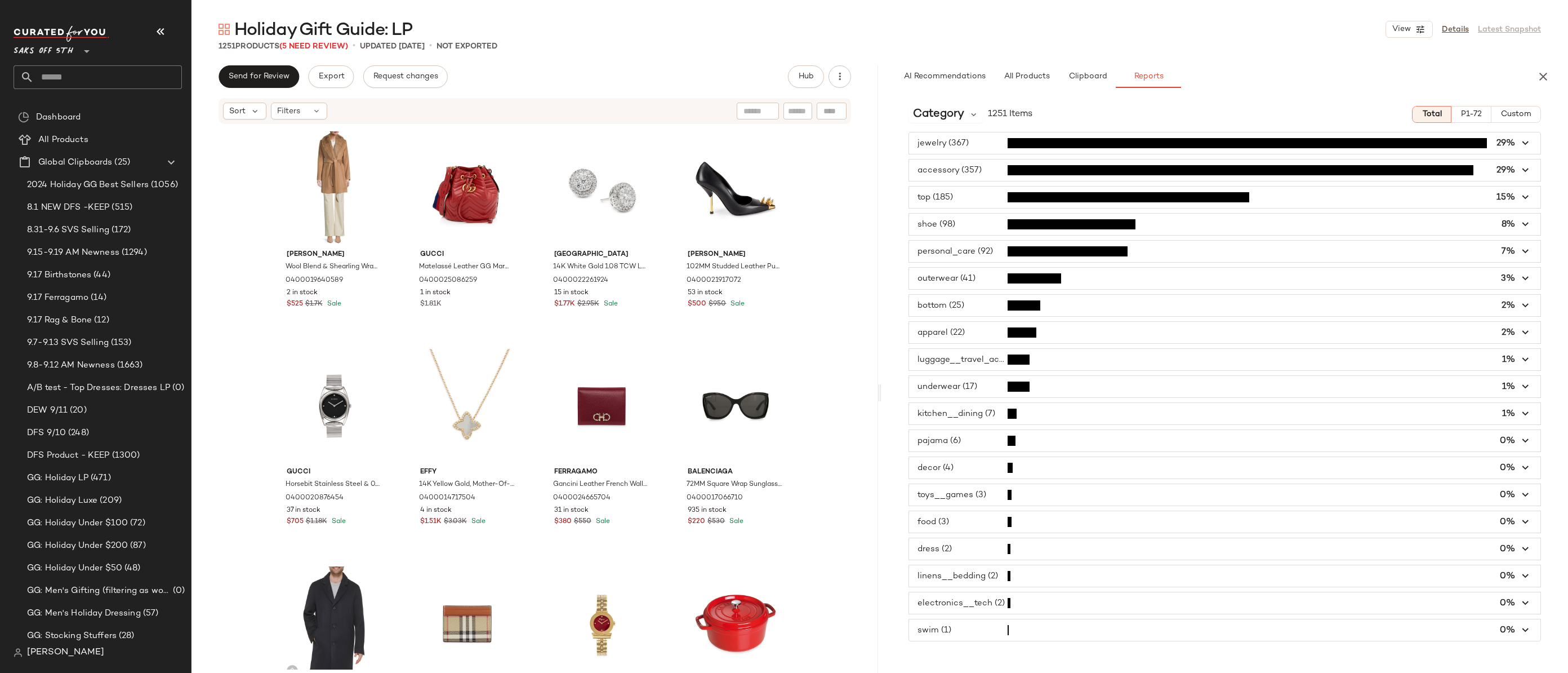
click at [1155, 35] on div "Holiday Gift Guide: LP View Details Latest Snapshot" at bounding box center [880, 29] width 1377 height 23
click at [2, 24] on nav "Saks OFF 5TH ** Dashboard All Products Global Clipboards (25) 2024 Holiday GG B…" at bounding box center [96, 336] width 192 height 673
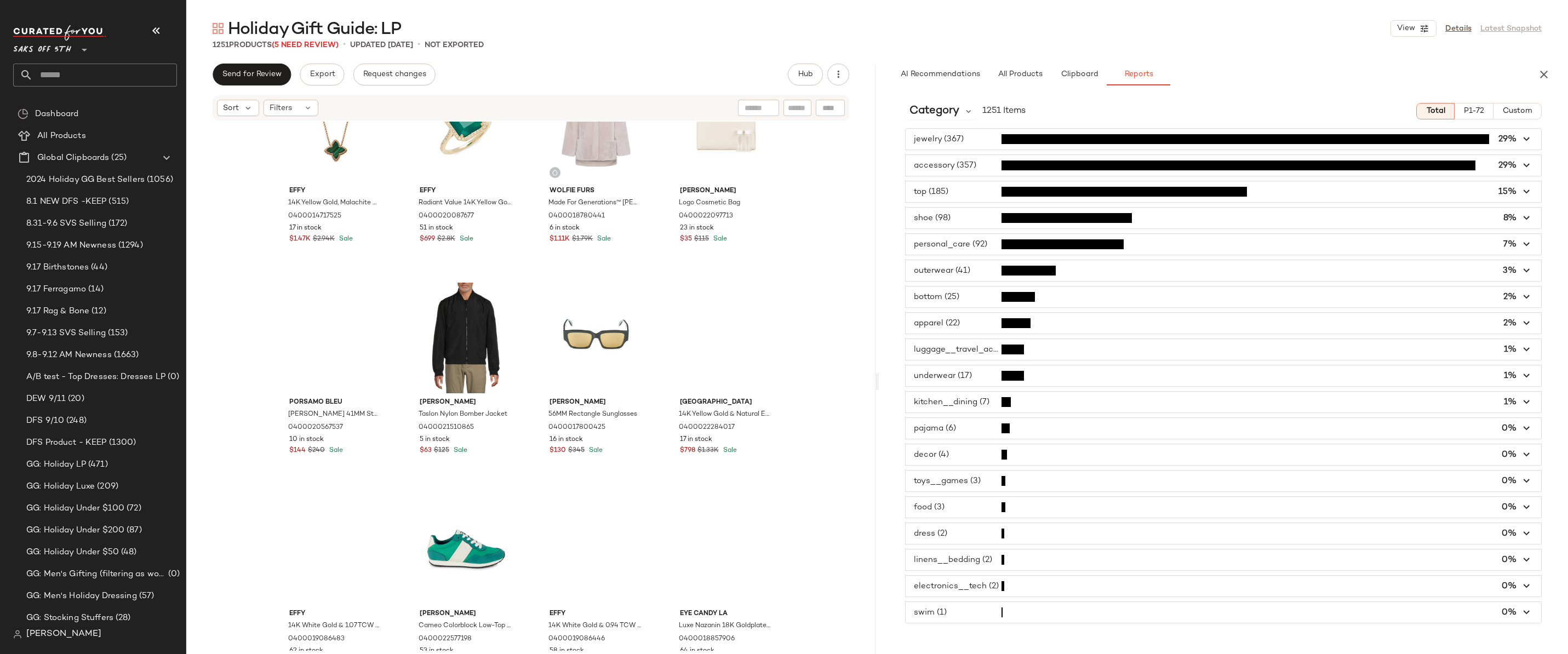
scroll to position [12546, 0]
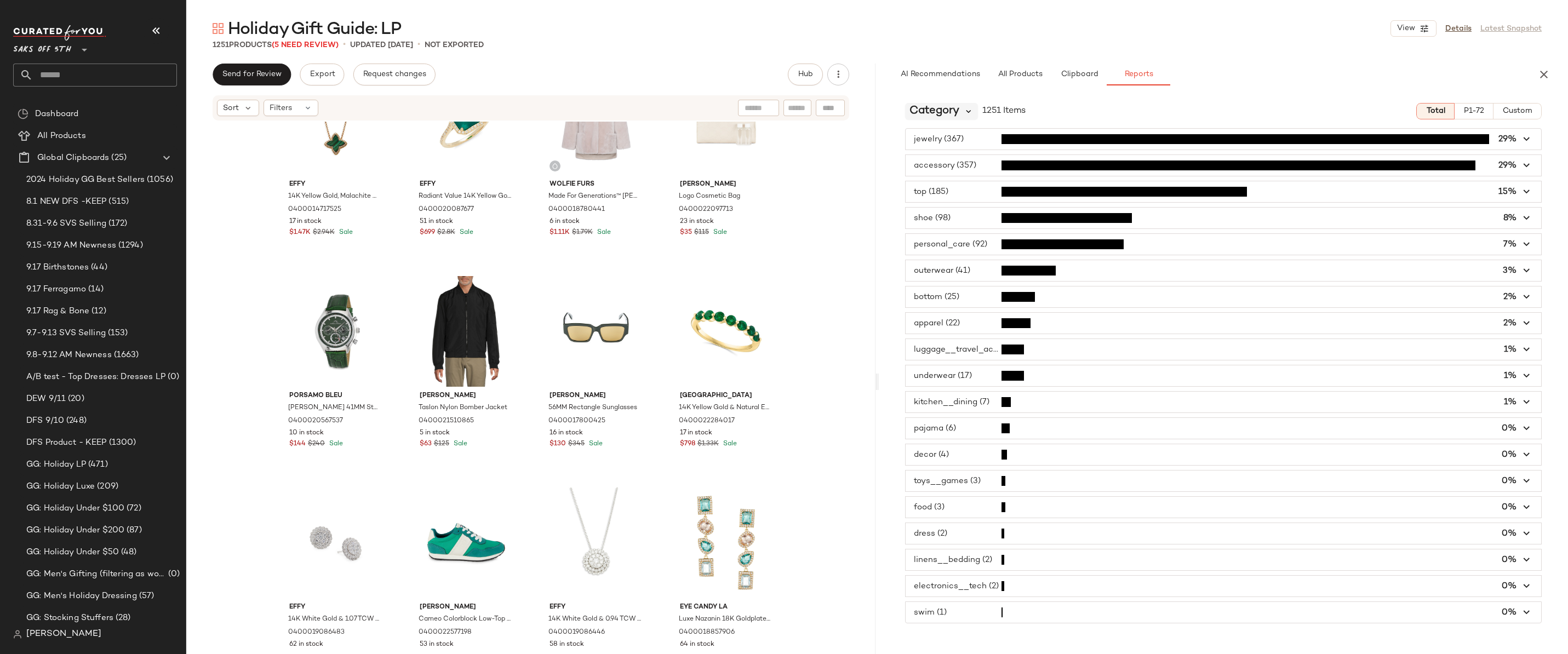
click at [969, 112] on icon at bounding box center [968, 111] width 10 height 10
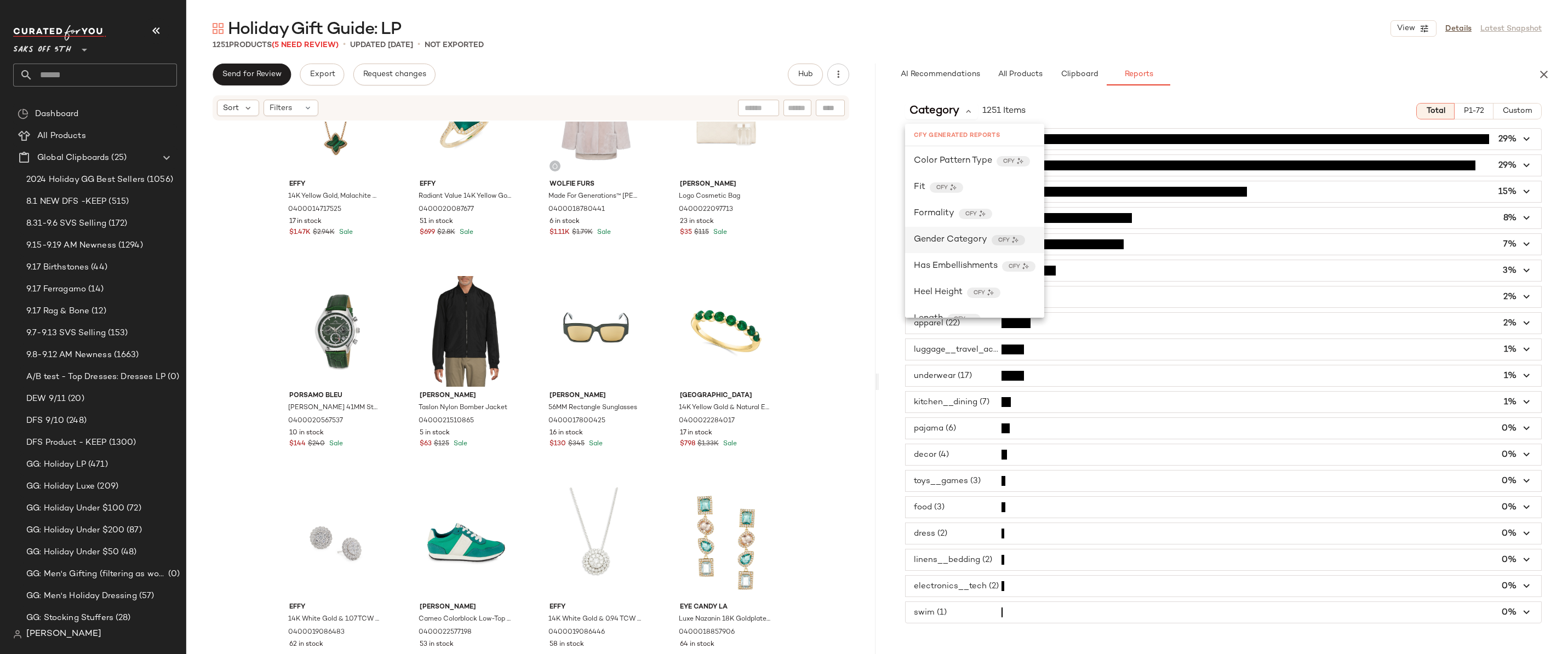
scroll to position [203, 0]
click at [942, 272] on span "Material" at bounding box center [931, 276] width 35 height 13
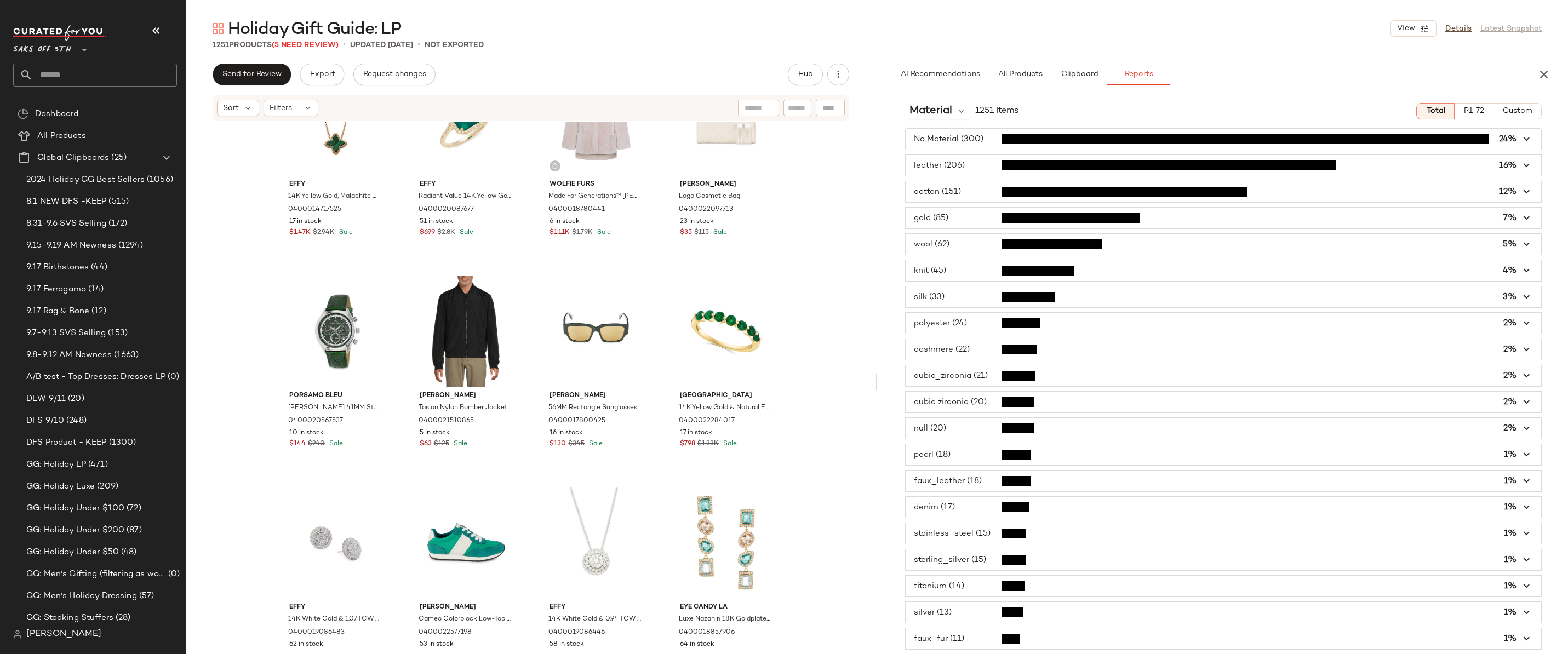
click at [971, 351] on span "button" at bounding box center [1223, 349] width 636 height 21
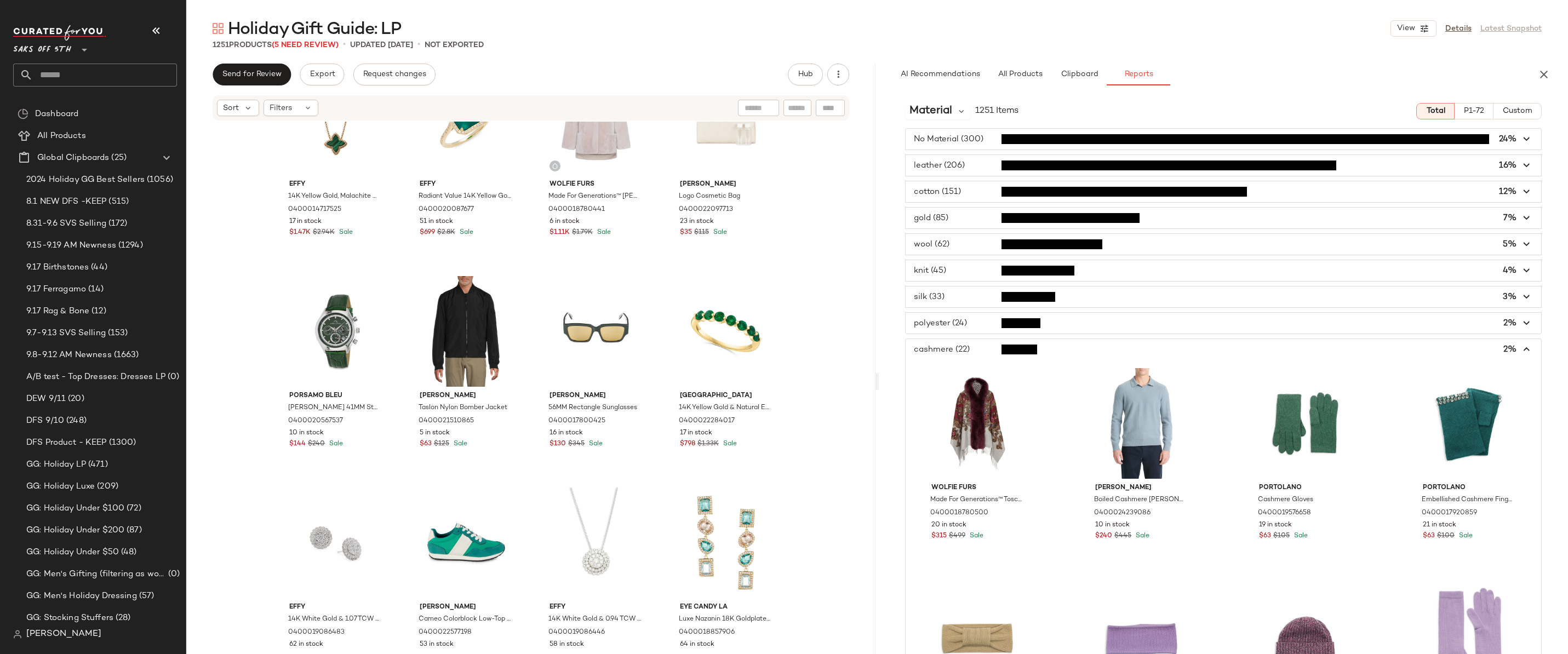
click at [977, 347] on span "button" at bounding box center [1223, 349] width 636 height 21
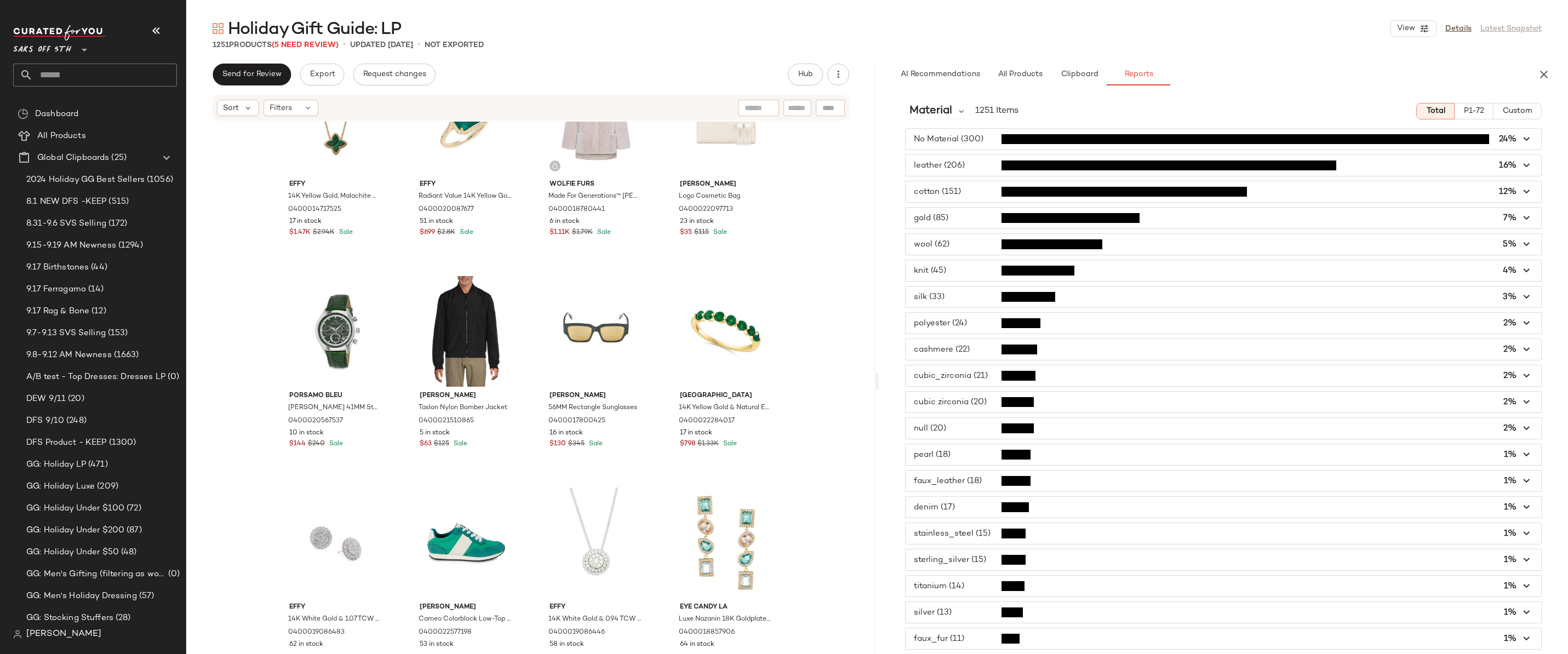
click at [970, 162] on span "button" at bounding box center [1223, 165] width 636 height 21
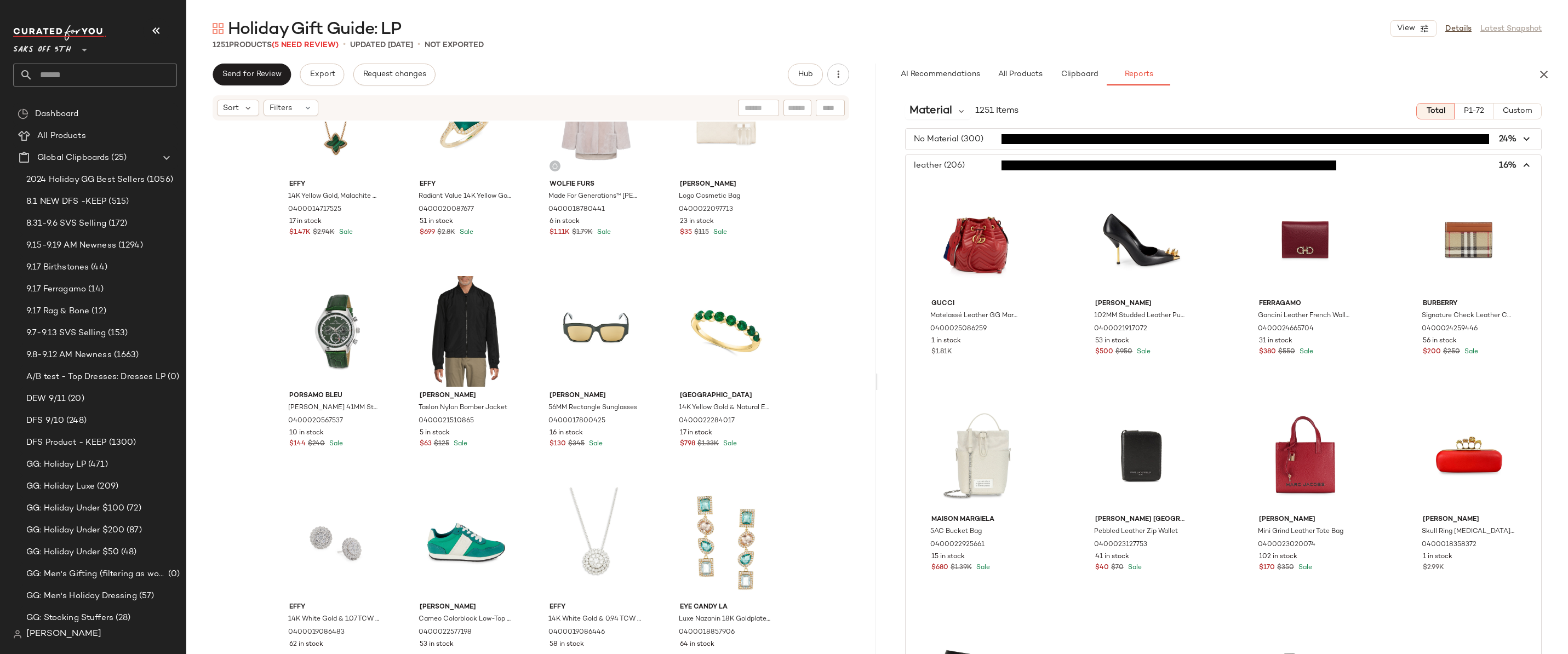
click at [970, 162] on span "button" at bounding box center [1223, 165] width 636 height 21
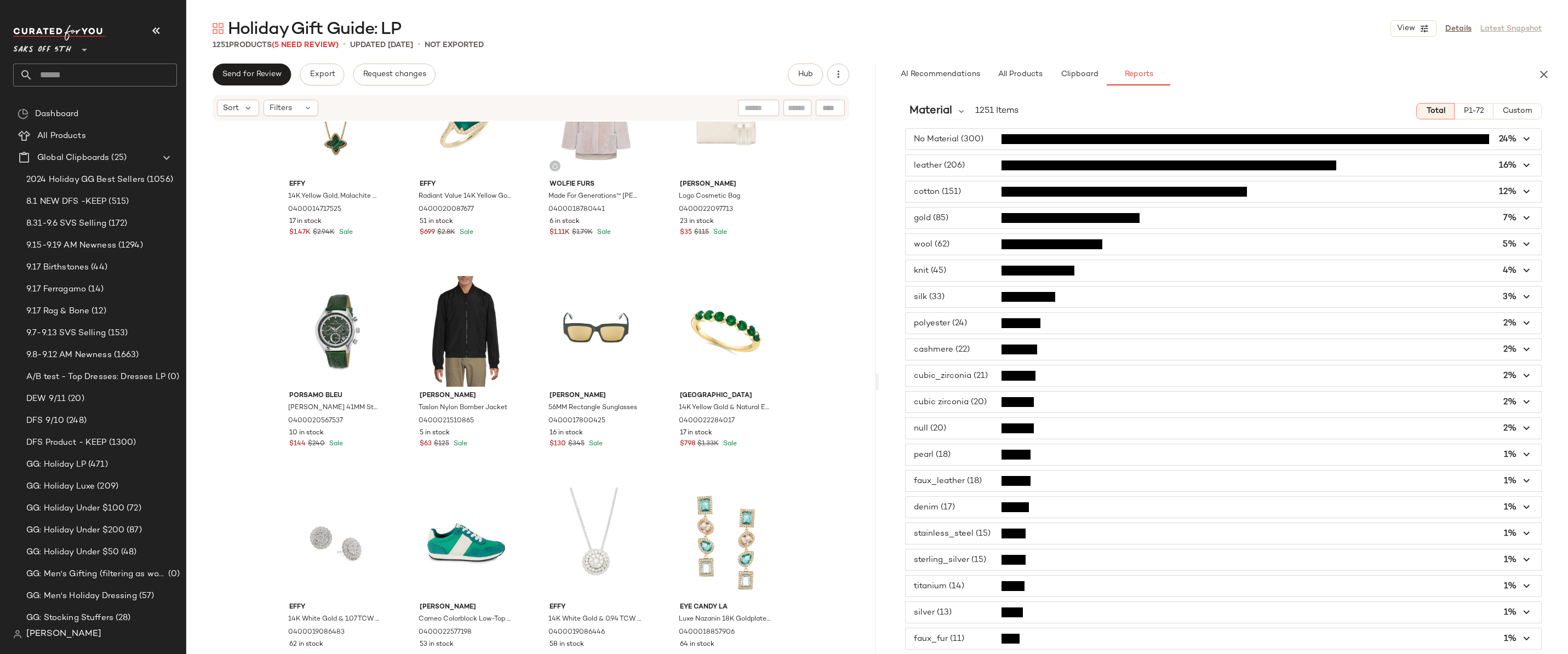
click at [968, 137] on span "button" at bounding box center [1223, 139] width 636 height 21
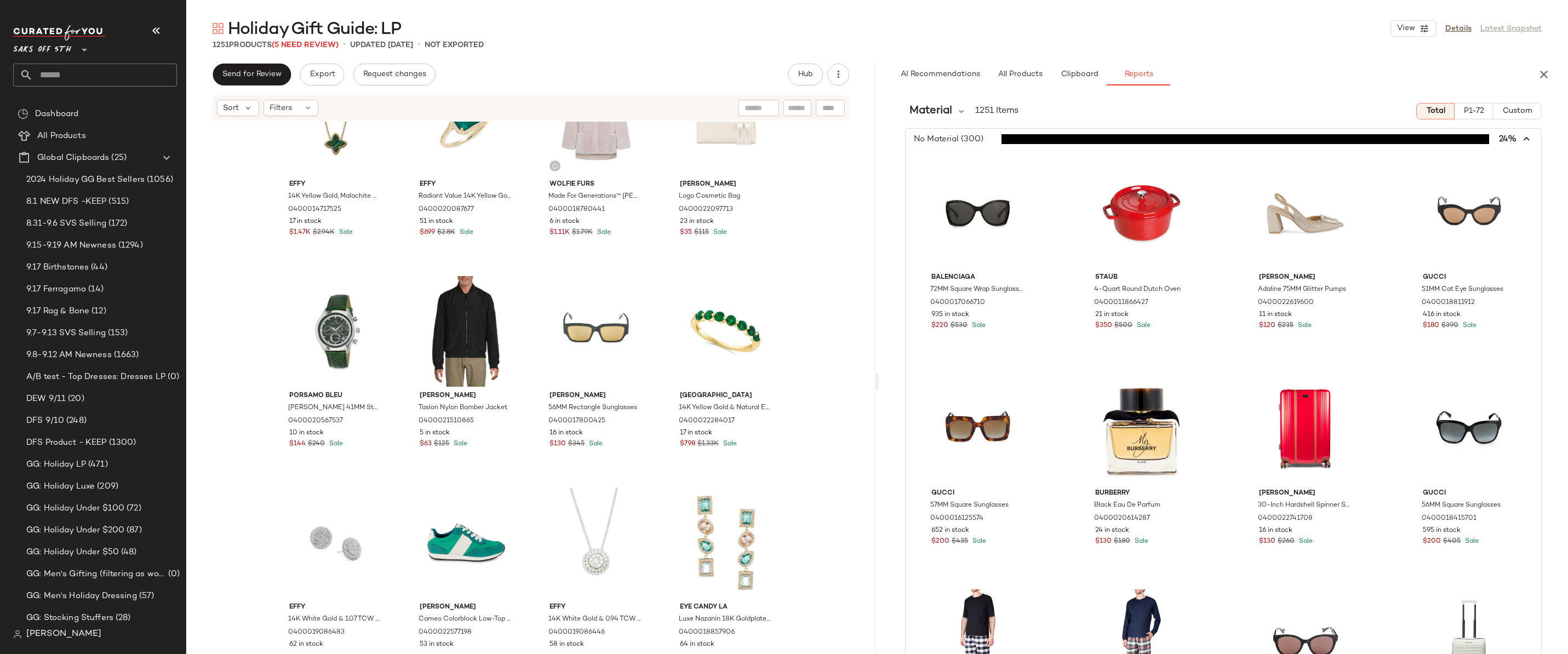
click at [968, 137] on span "button" at bounding box center [1223, 139] width 636 height 21
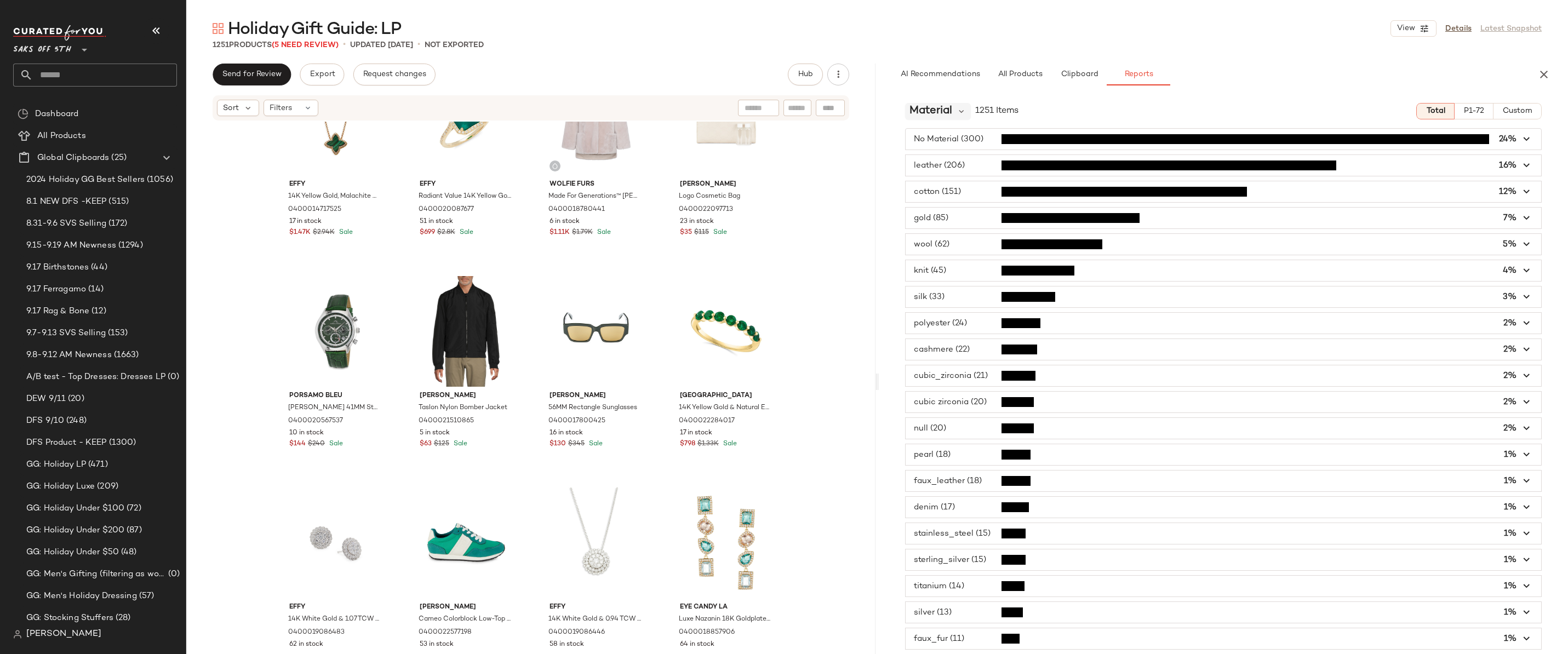
click at [948, 114] on span "Material" at bounding box center [931, 111] width 43 height 16
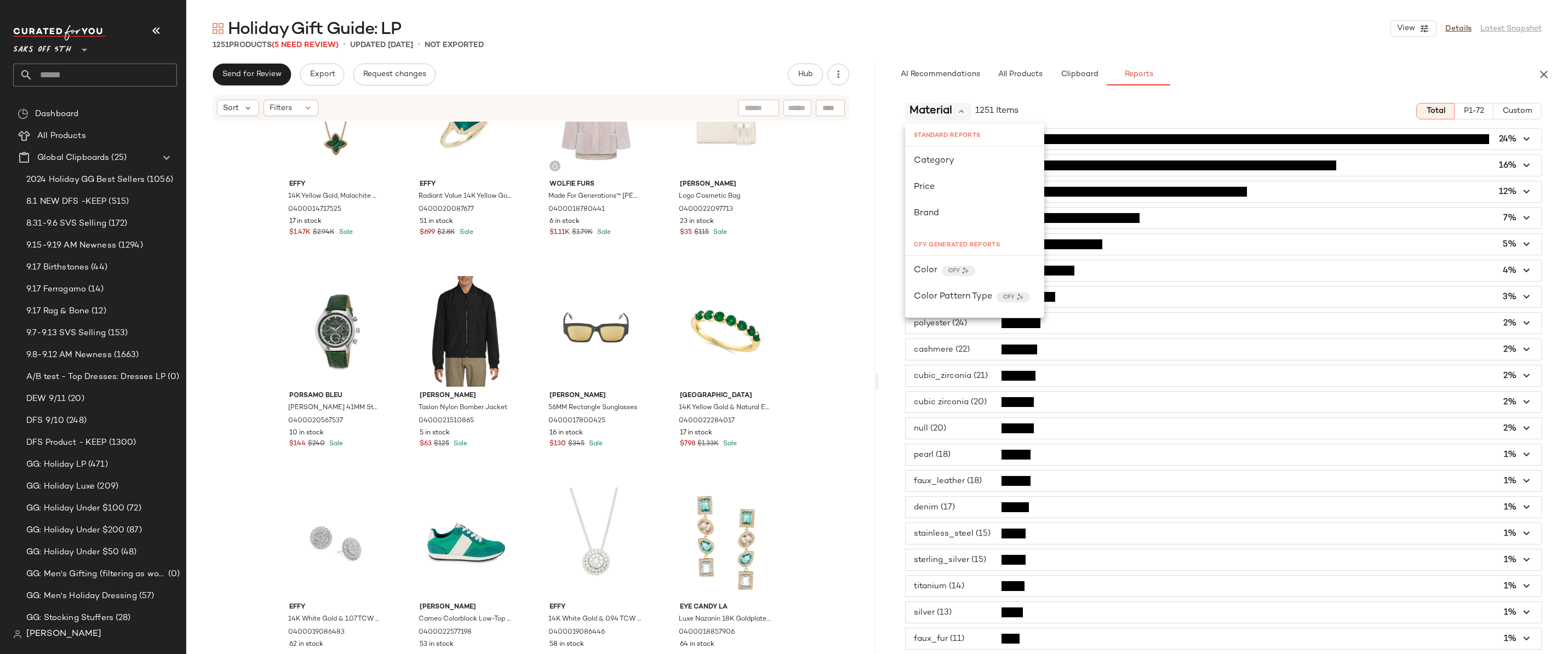
click at [948, 114] on span "Material" at bounding box center [931, 111] width 43 height 16
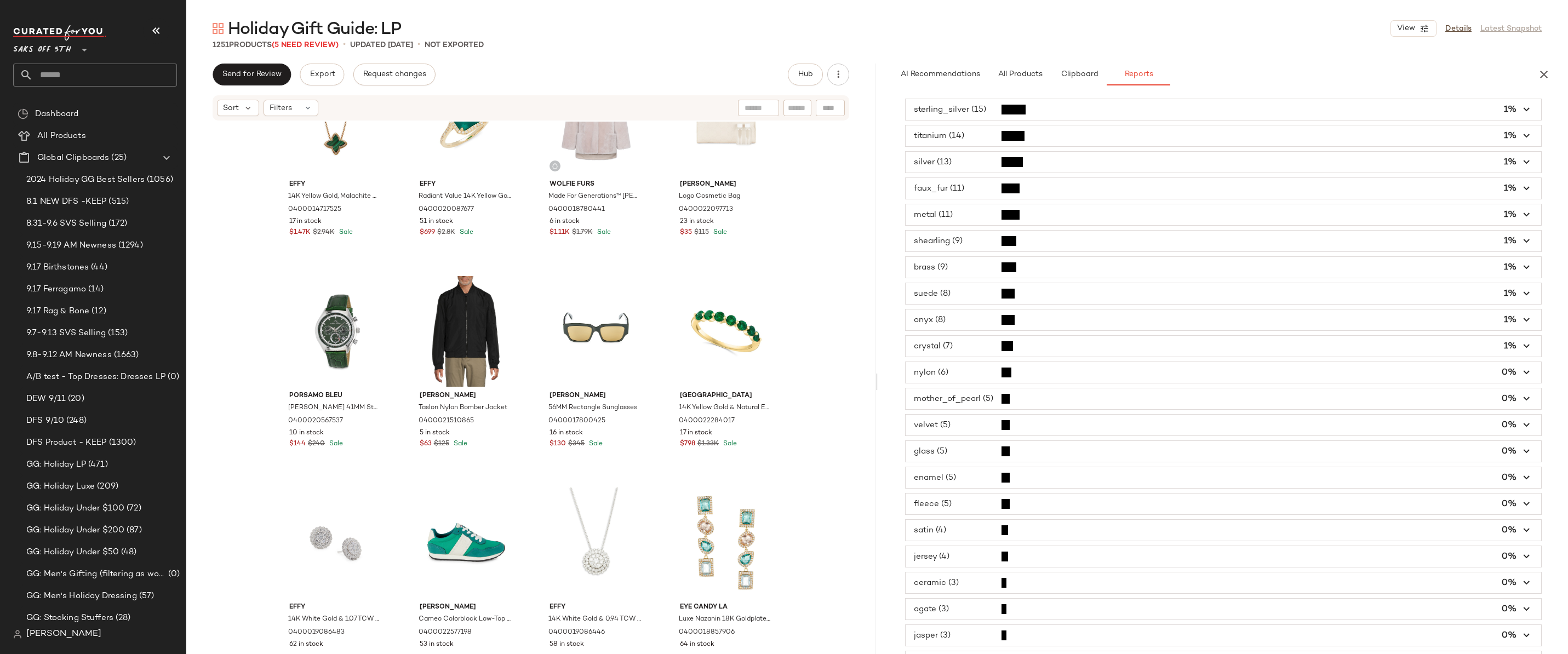
scroll to position [0, 0]
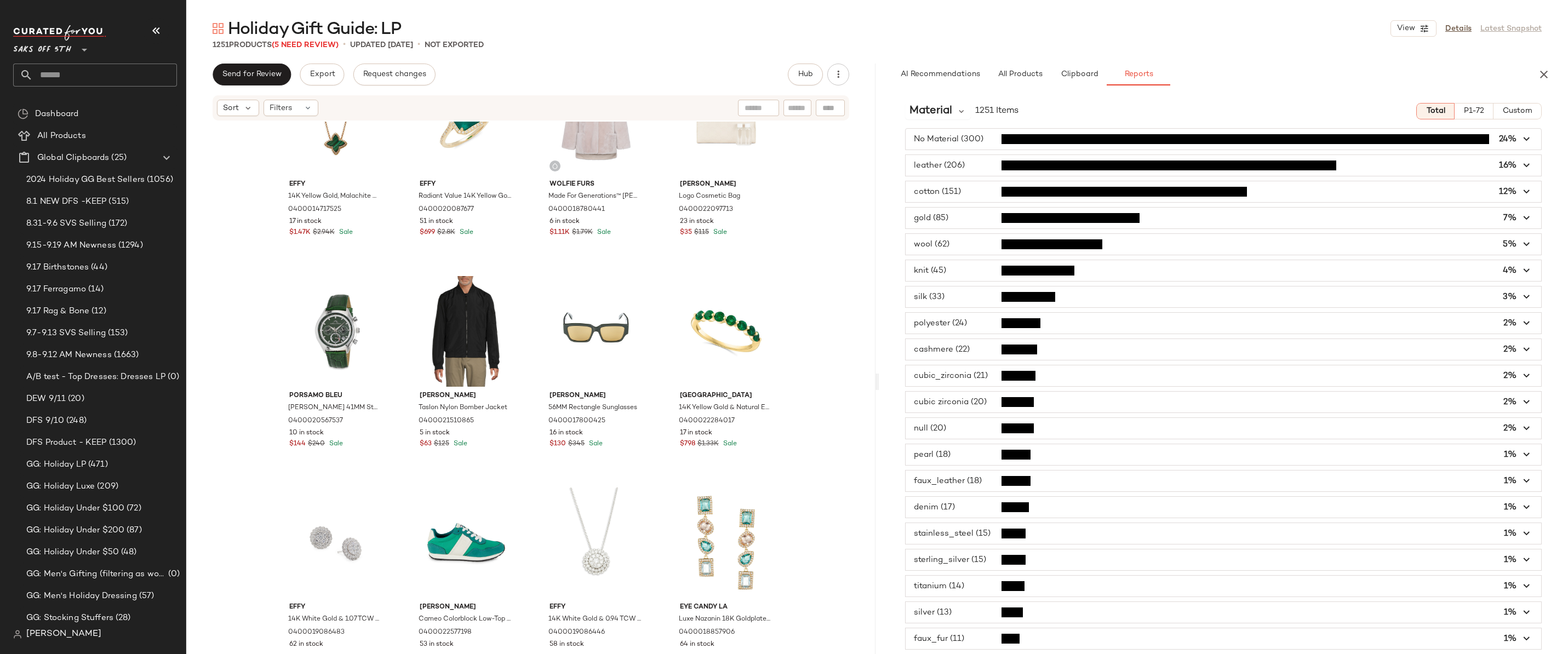
click at [869, 100] on div "Sort Filters" at bounding box center [531, 108] width 690 height 28
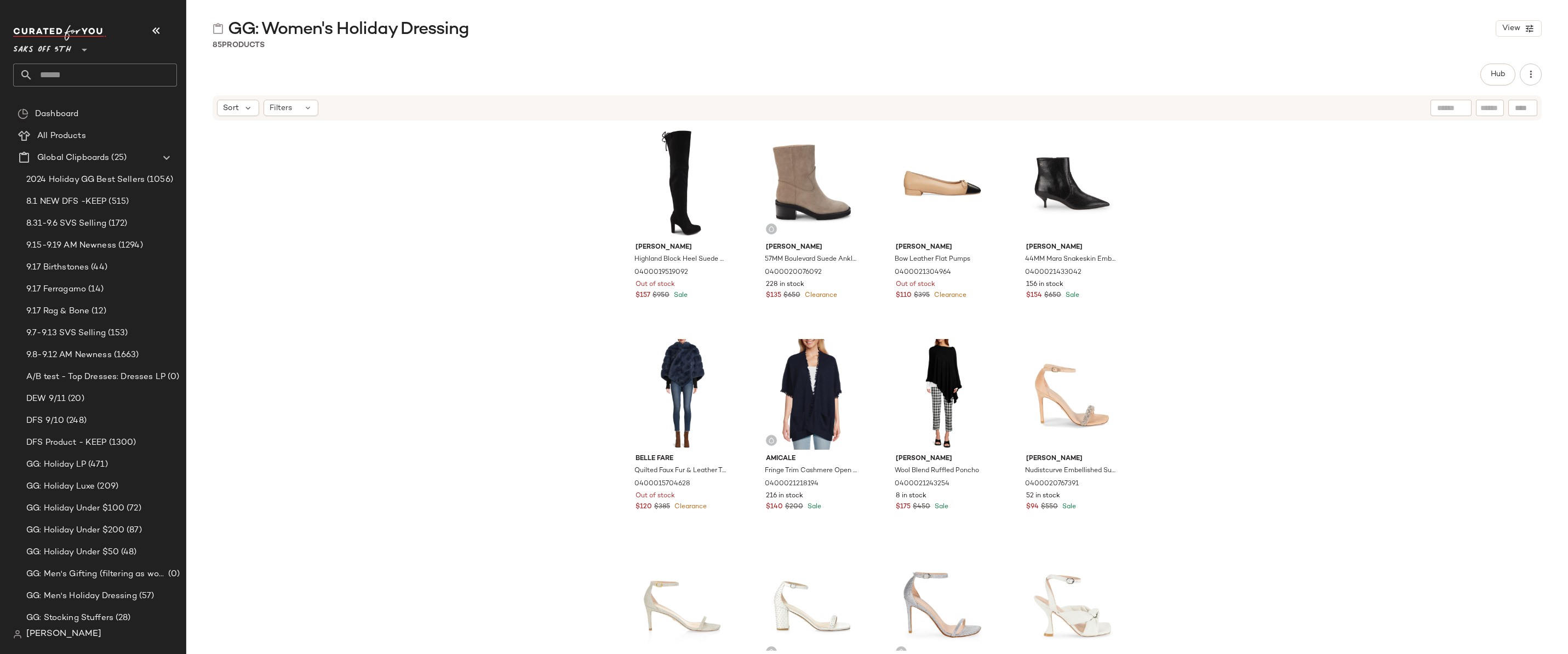
scroll to position [200, 0]
